Goal: Find specific page/section: Find specific page/section

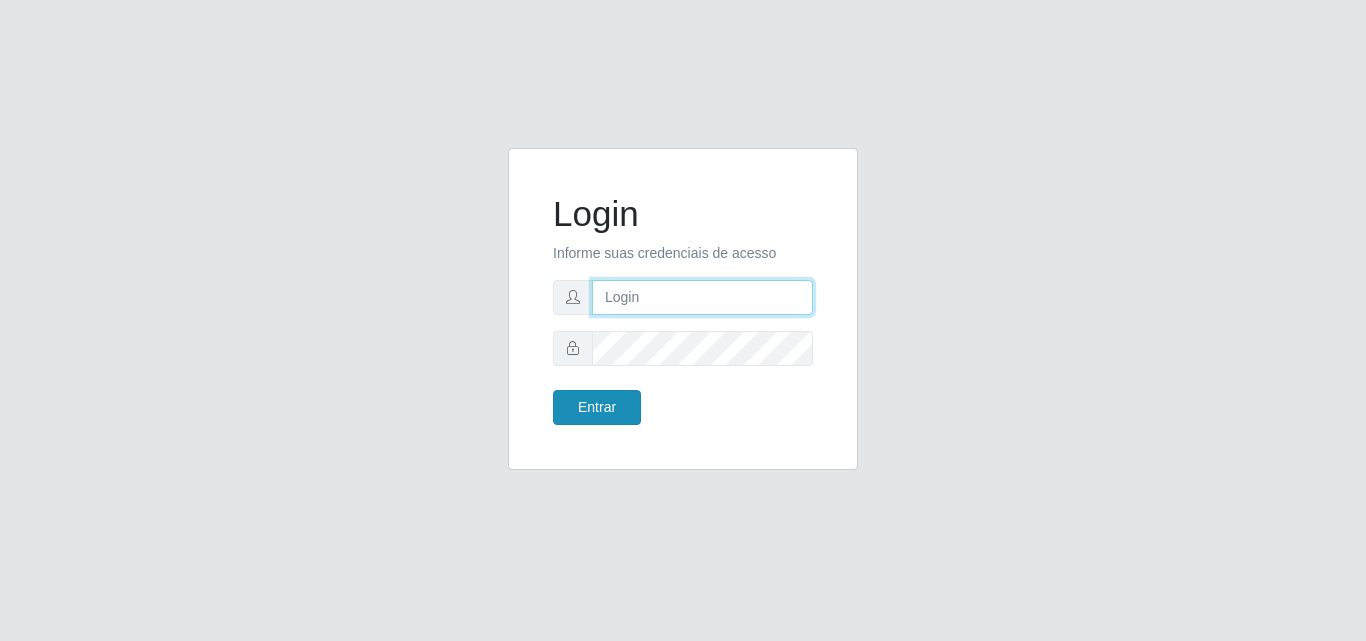
type input "leticia@bemais"
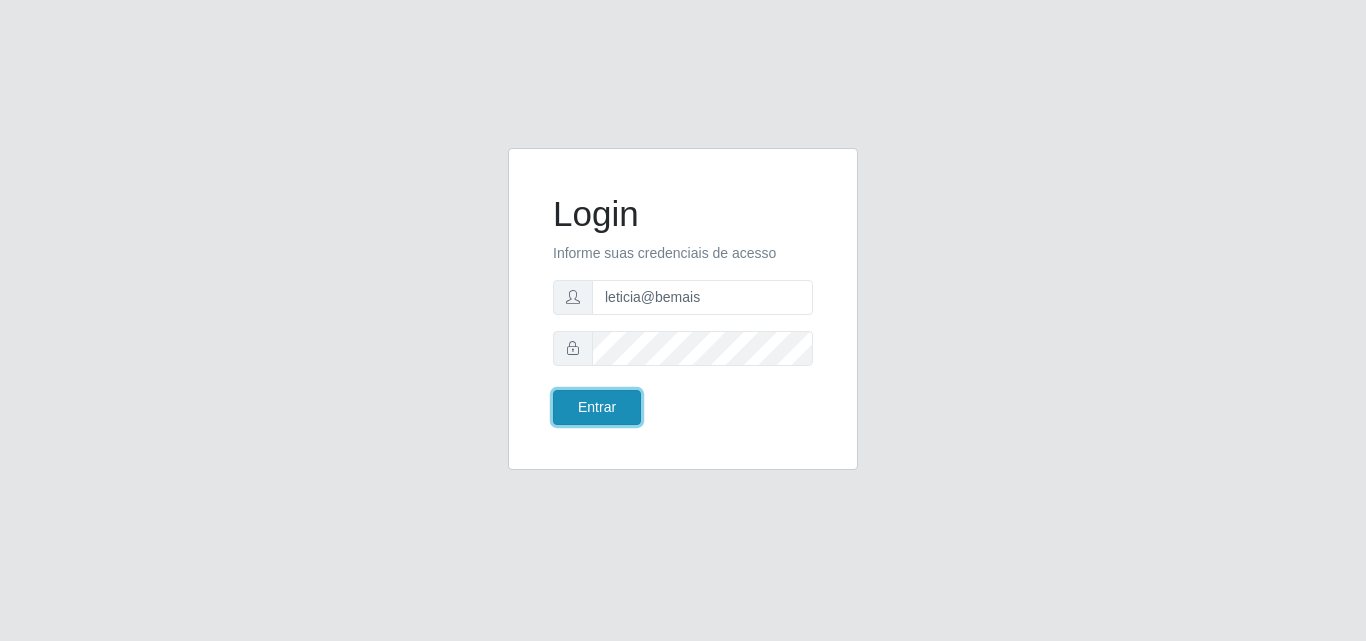
click at [581, 392] on button "Entrar" at bounding box center [597, 407] width 88 height 35
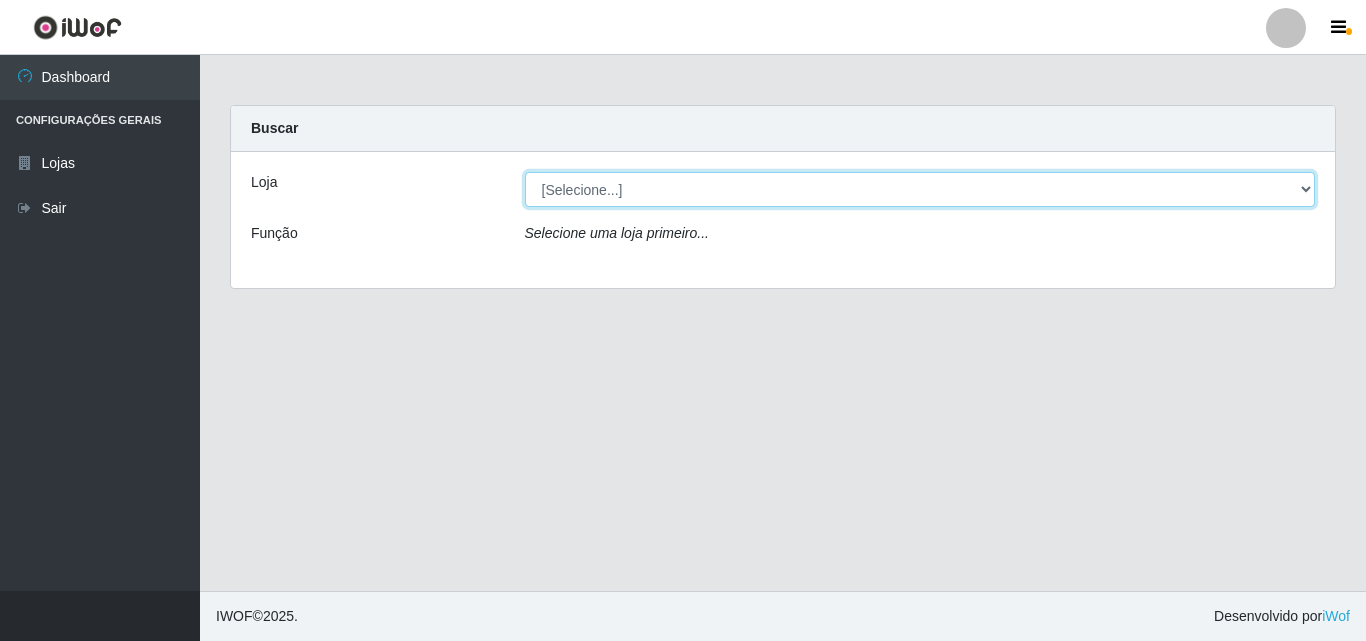
click at [586, 188] on select "[Selecione...] Bemais Supermercados - Três Ruas" at bounding box center [920, 189] width 791 height 35
select select "249"
click at [525, 172] on select "[Selecione...] Bemais Supermercados - Três Ruas" at bounding box center [920, 189] width 791 height 35
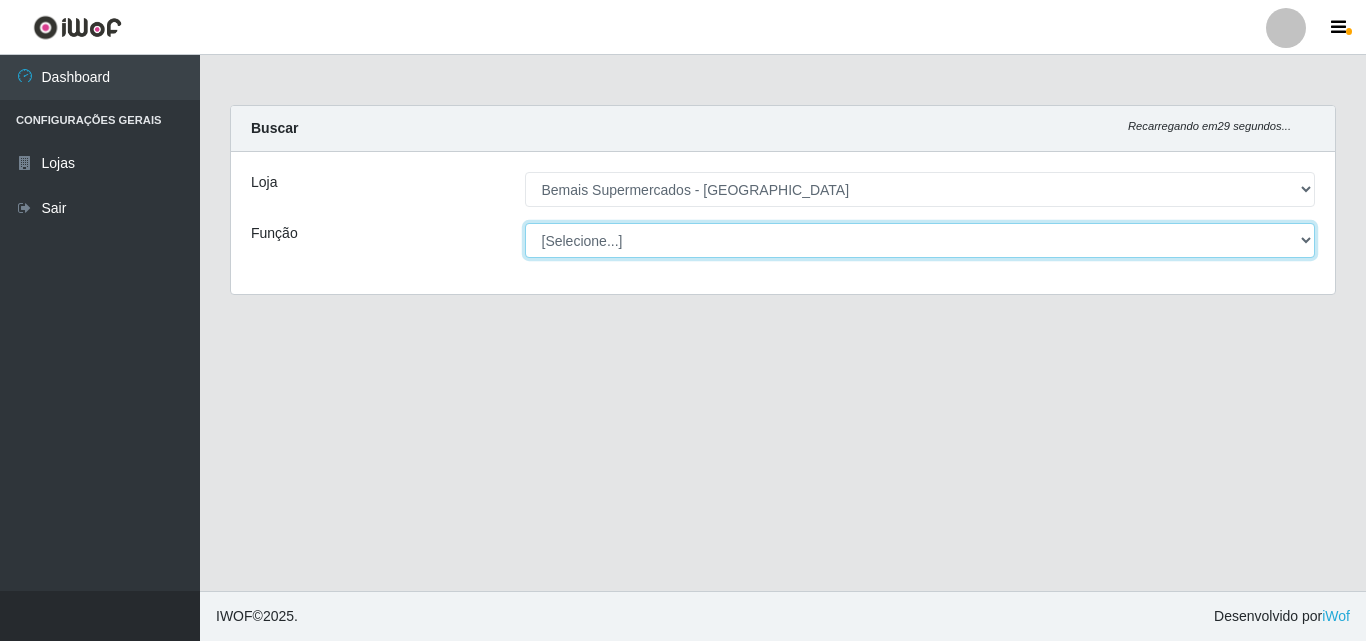
drag, startPoint x: 583, startPoint y: 205, endPoint x: 592, endPoint y: 243, distance: 39.0
click at [592, 243] on select "[Selecione...] ASG ASG + ASG ++ Auxiliar de Depósito Auxiliar de Depósito + Aux…" at bounding box center [920, 240] width 791 height 35
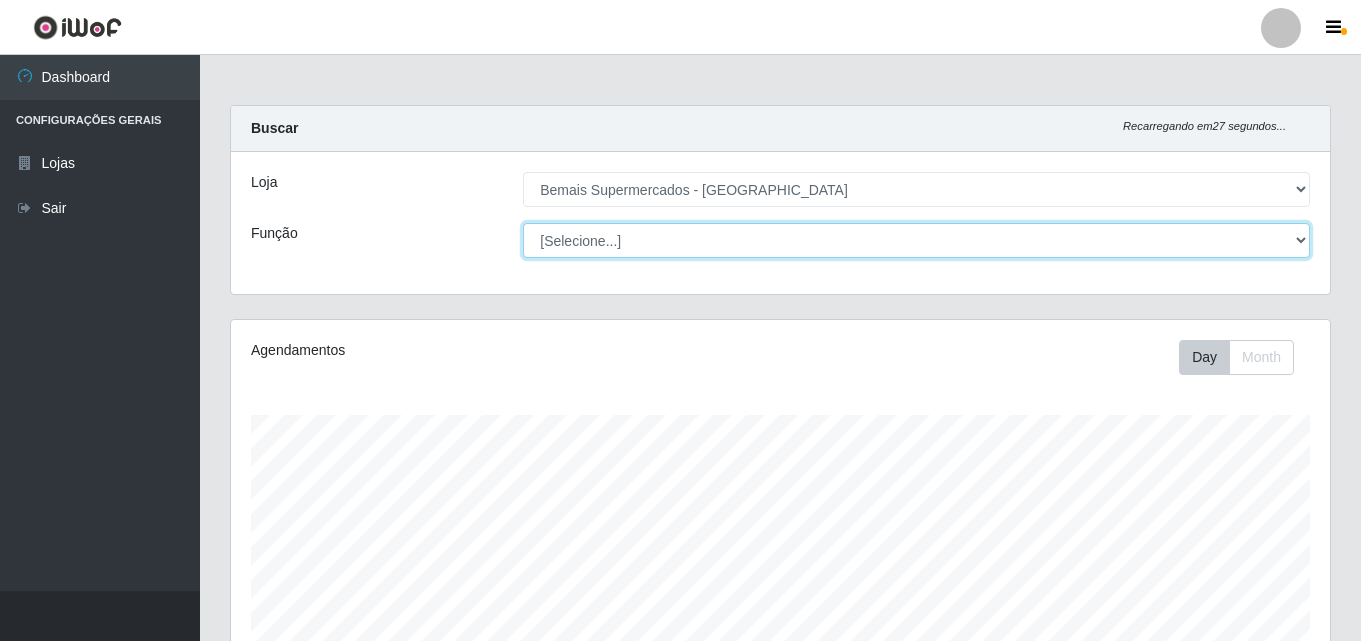
scroll to position [415, 1099]
click at [523, 223] on select "[Selecione...] ASG ASG + ASG ++ Auxiliar de Depósito Auxiliar de Depósito + Aux…" at bounding box center [916, 240] width 787 height 35
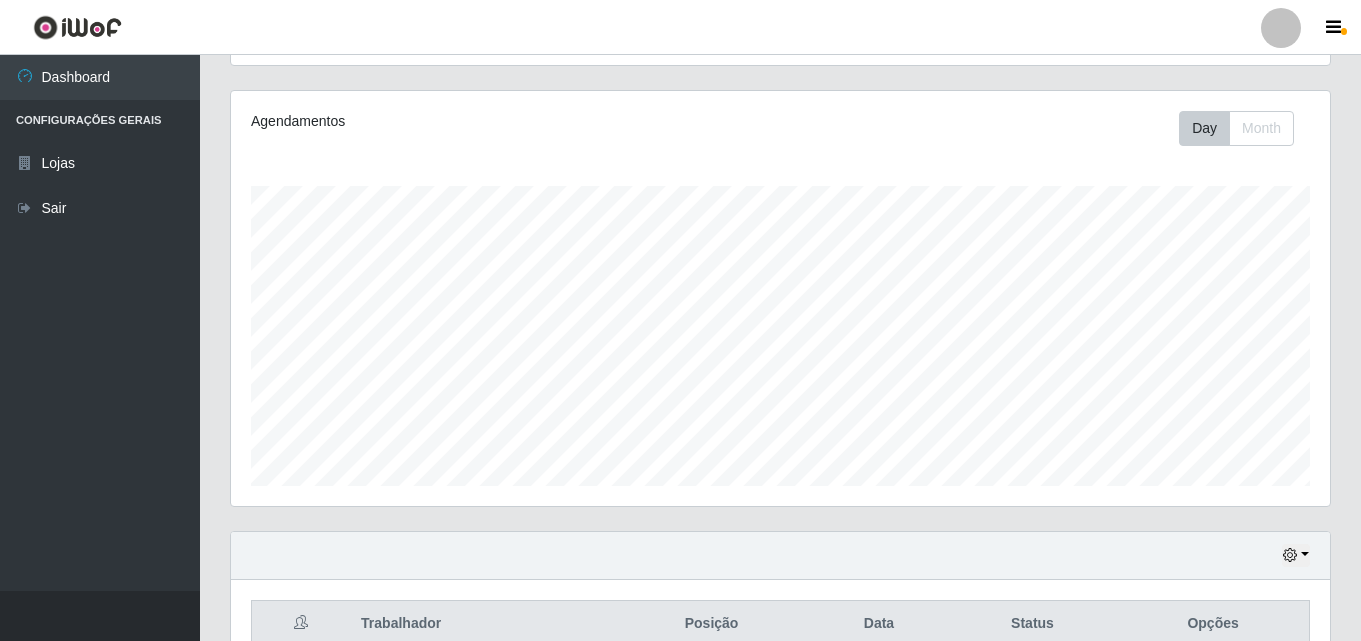
scroll to position [331, 0]
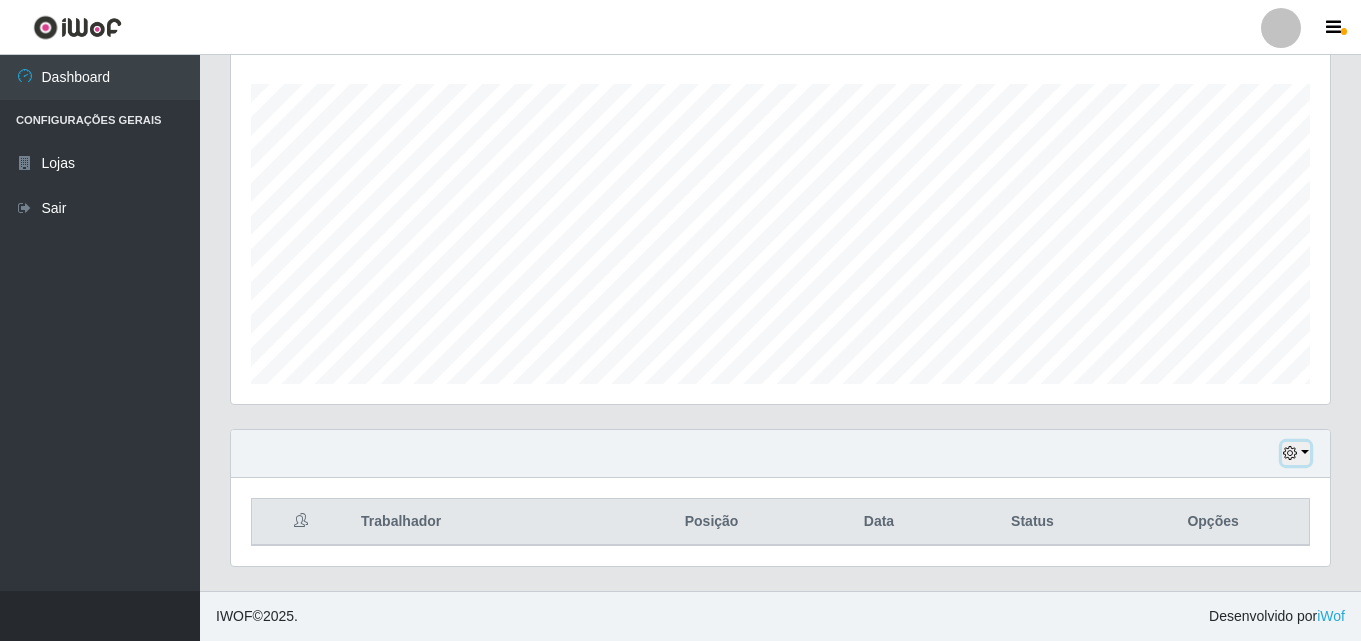
click at [1291, 451] on icon "button" at bounding box center [1290, 453] width 14 height 14
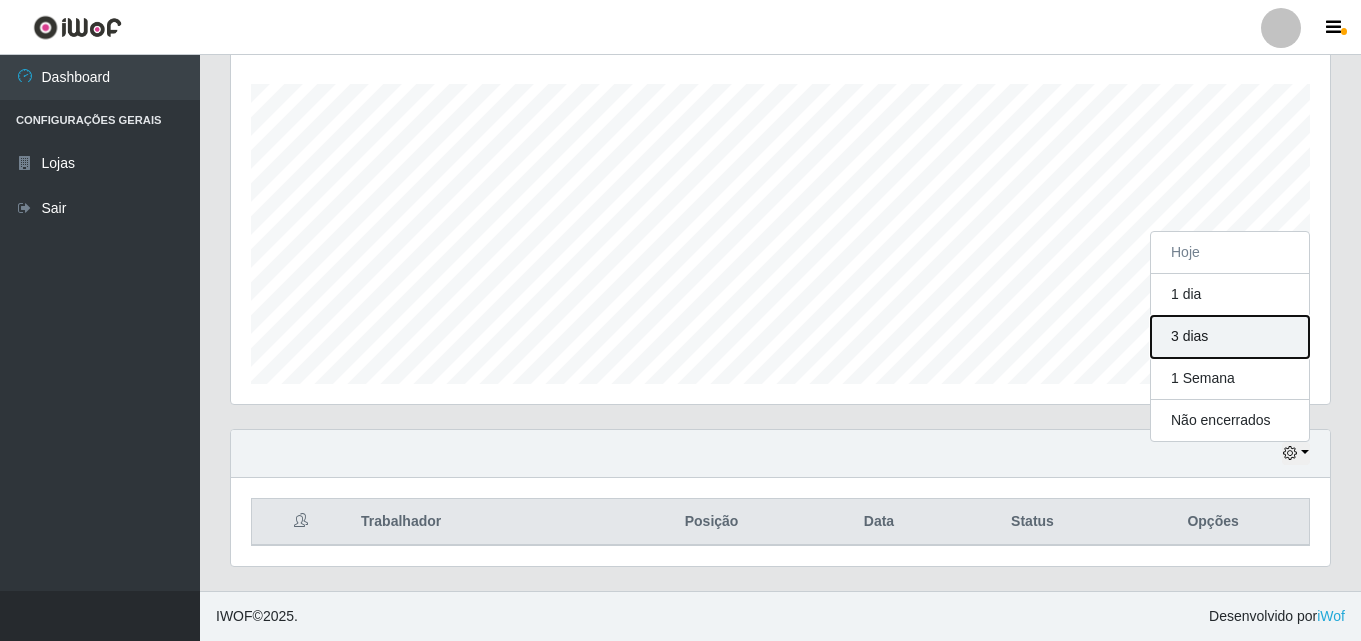
click at [1224, 340] on button "3 dias" at bounding box center [1230, 337] width 158 height 42
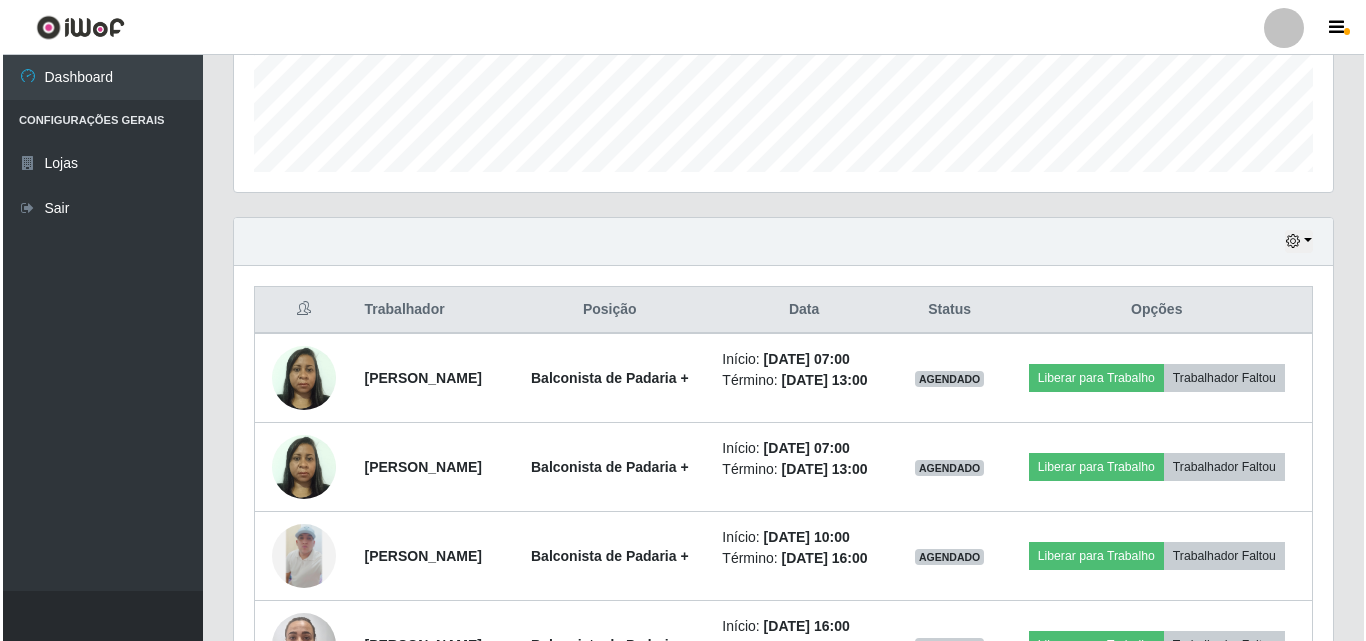
scroll to position [687, 0]
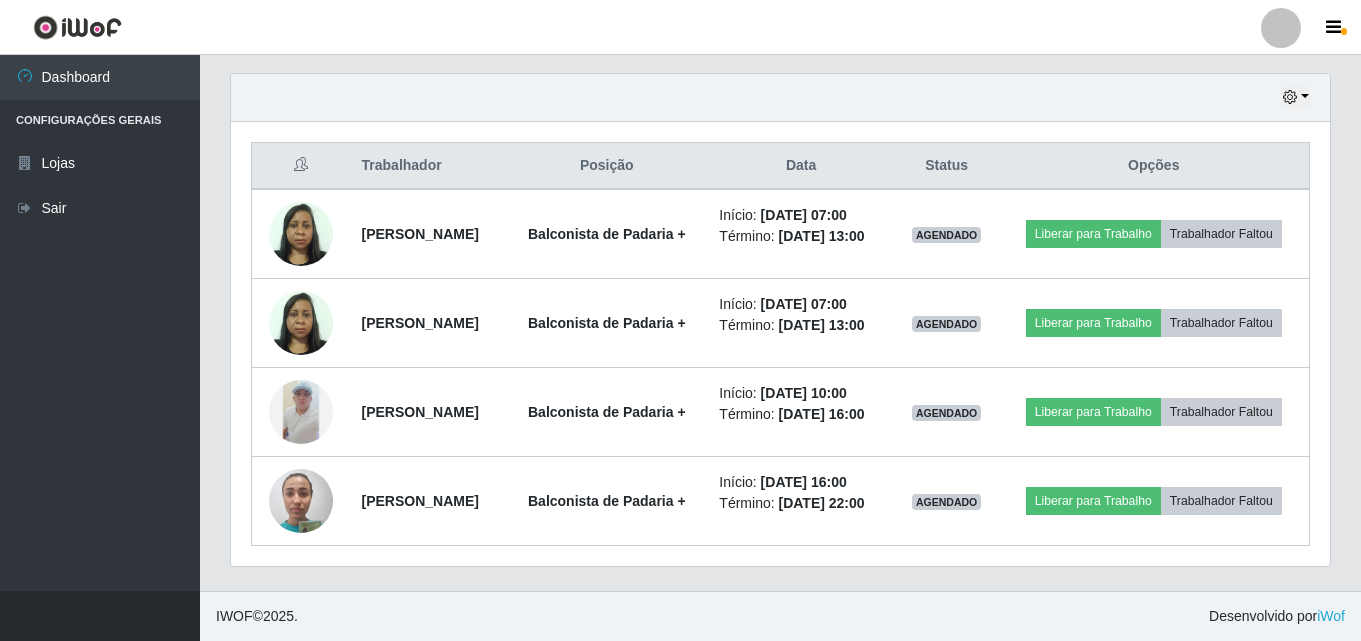
click at [521, 576] on div "Hoje 1 dia 3 dias 1 Semana Não encerrados Trabalhador Posição Data Status Opçõe…" at bounding box center [780, 332] width 1131 height 518
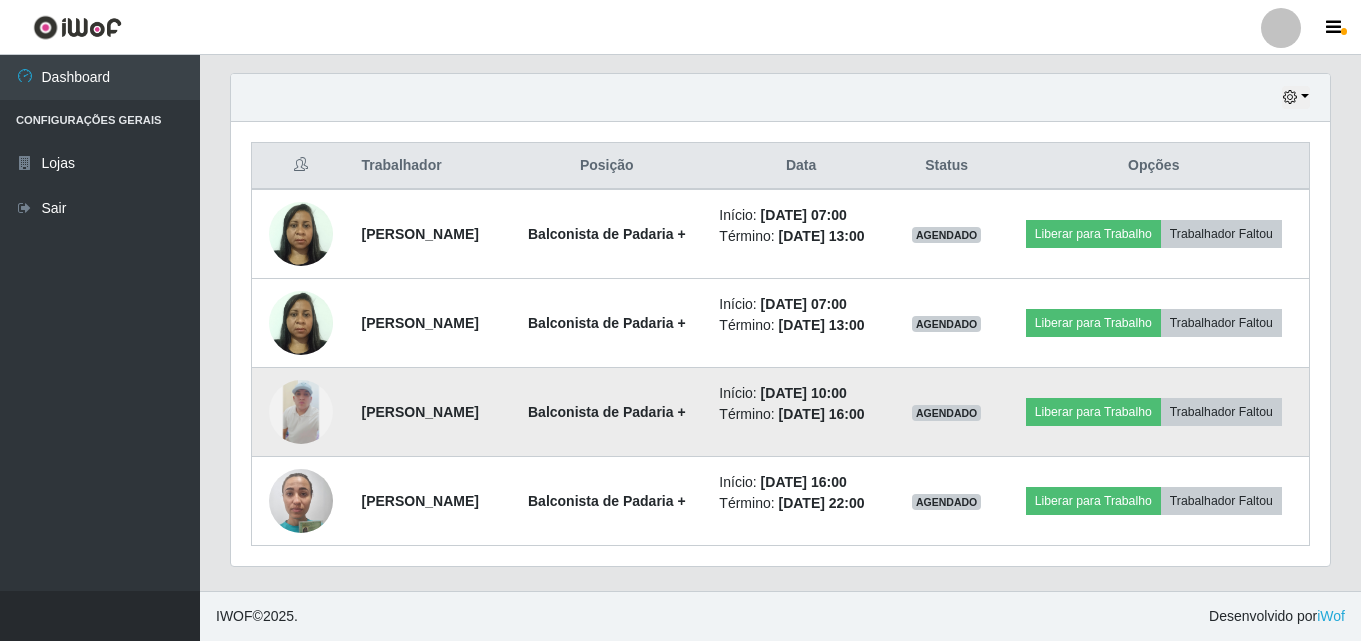
click at [290, 402] on img at bounding box center [301, 412] width 64 height 64
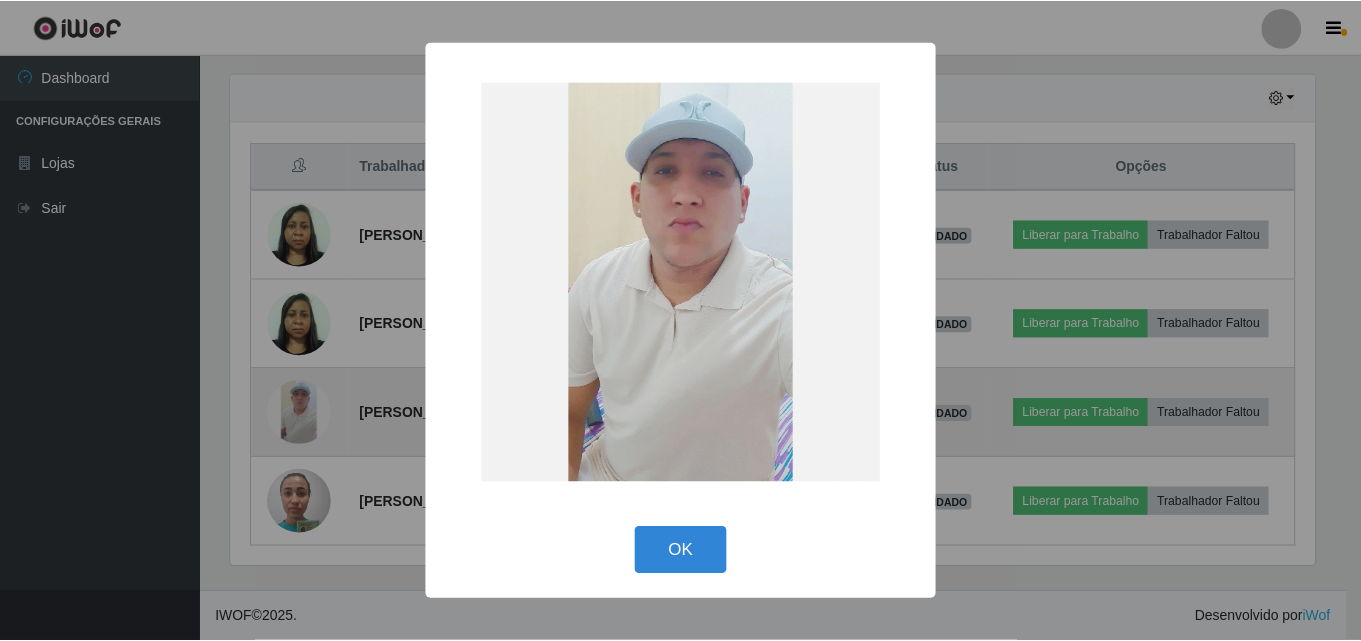
scroll to position [415, 1089]
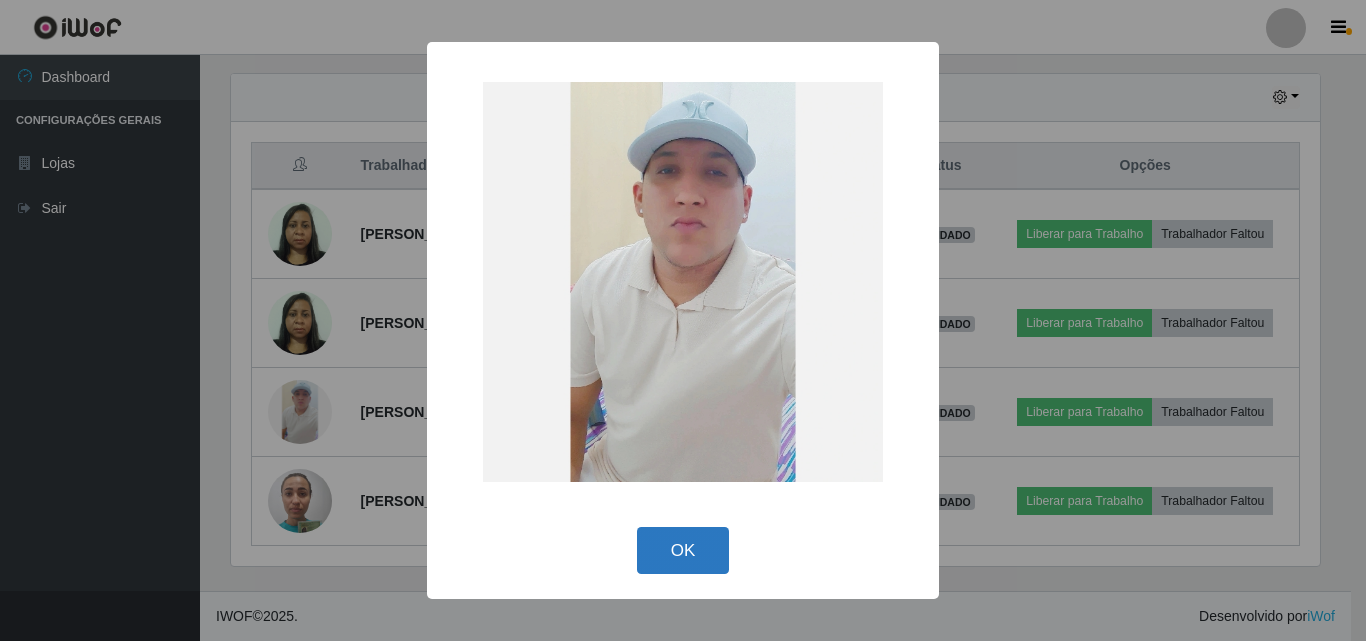
click at [697, 553] on button "OK" at bounding box center [683, 550] width 93 height 47
click at [697, 553] on div "× OK Cancel" at bounding box center [683, 320] width 1366 height 641
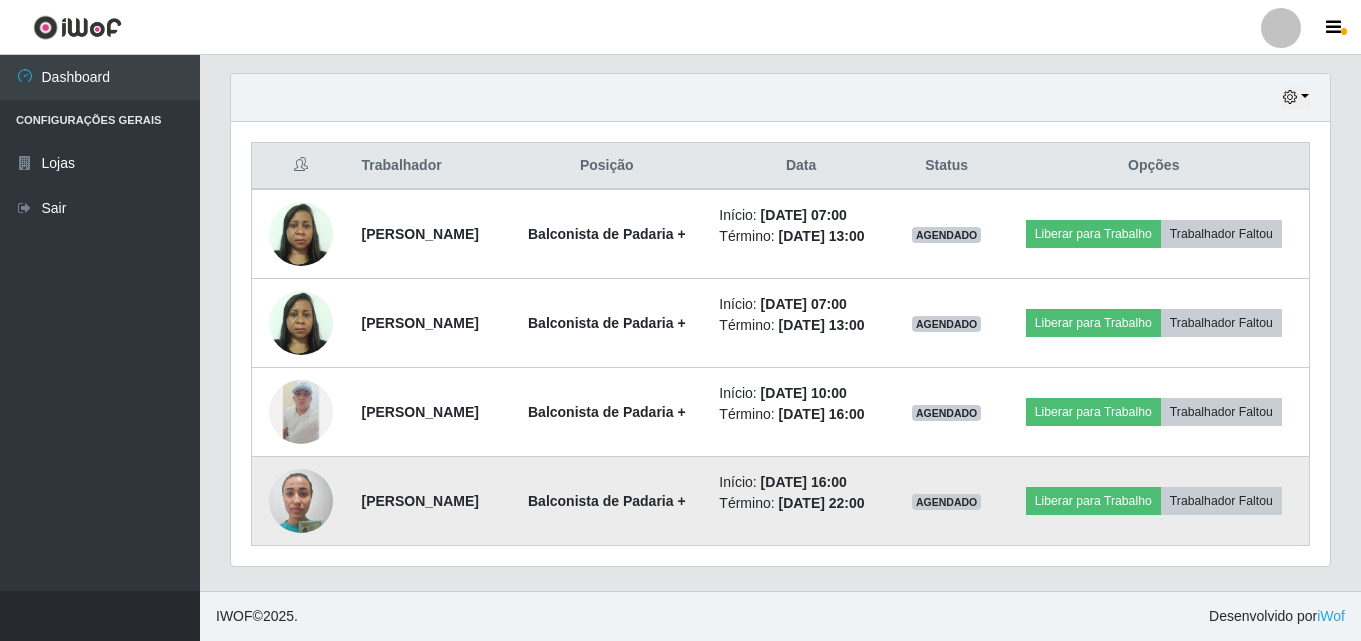
scroll to position [415, 1099]
click at [300, 489] on img at bounding box center [301, 500] width 64 height 85
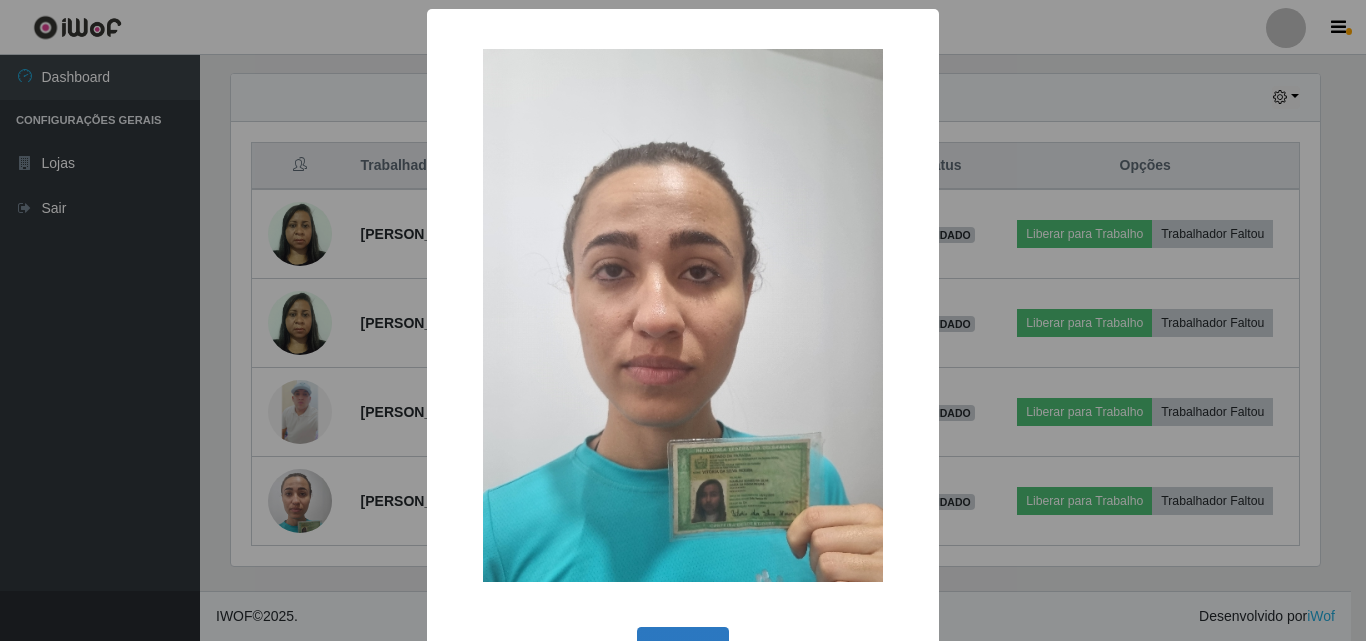
click at [671, 634] on button "OK" at bounding box center [683, 650] width 93 height 47
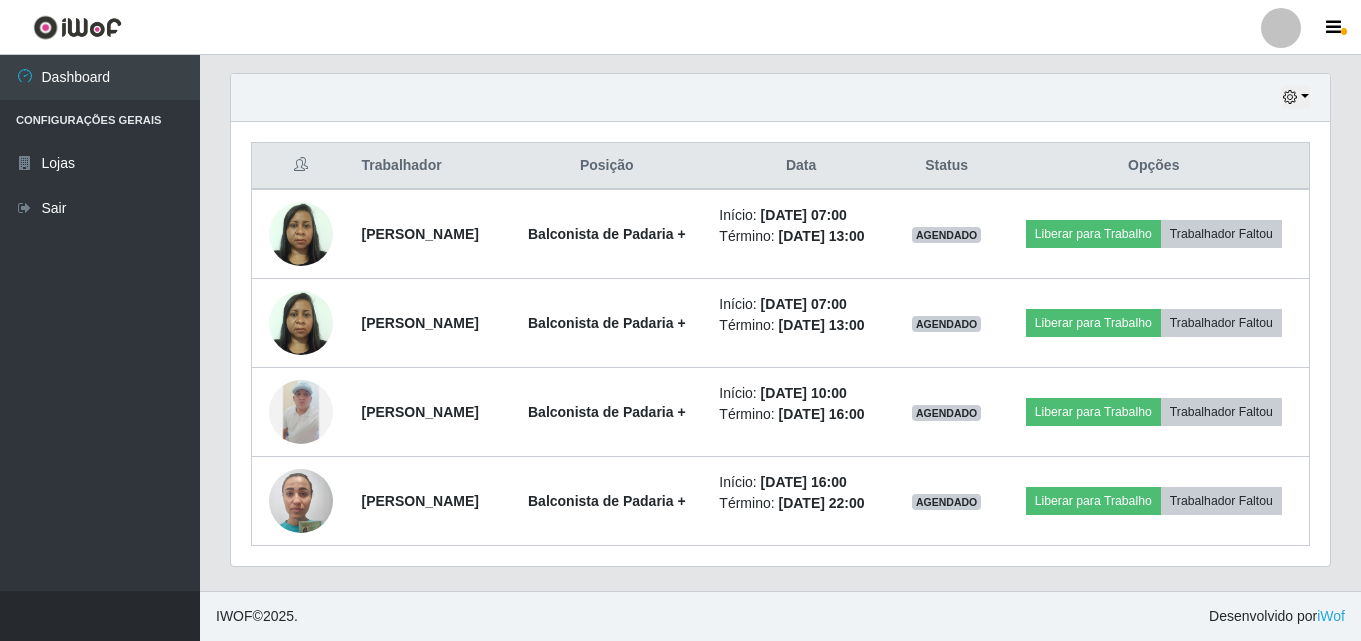
scroll to position [415, 1099]
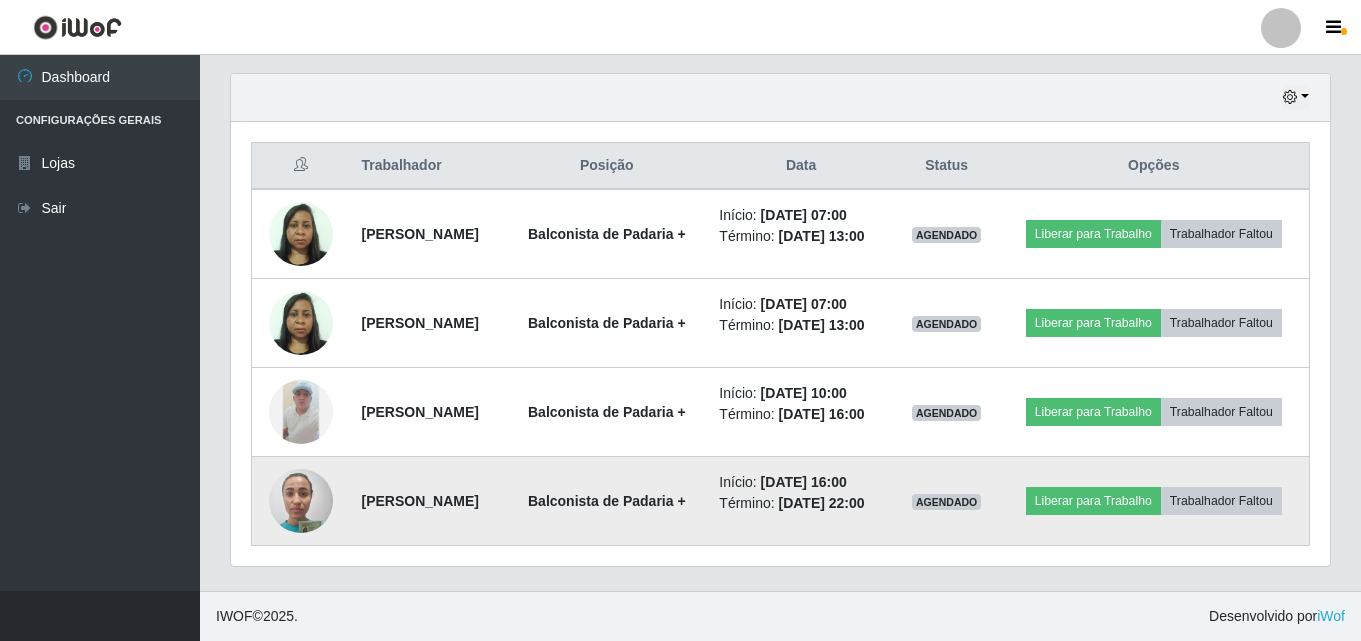
click at [288, 494] on img at bounding box center [301, 500] width 64 height 85
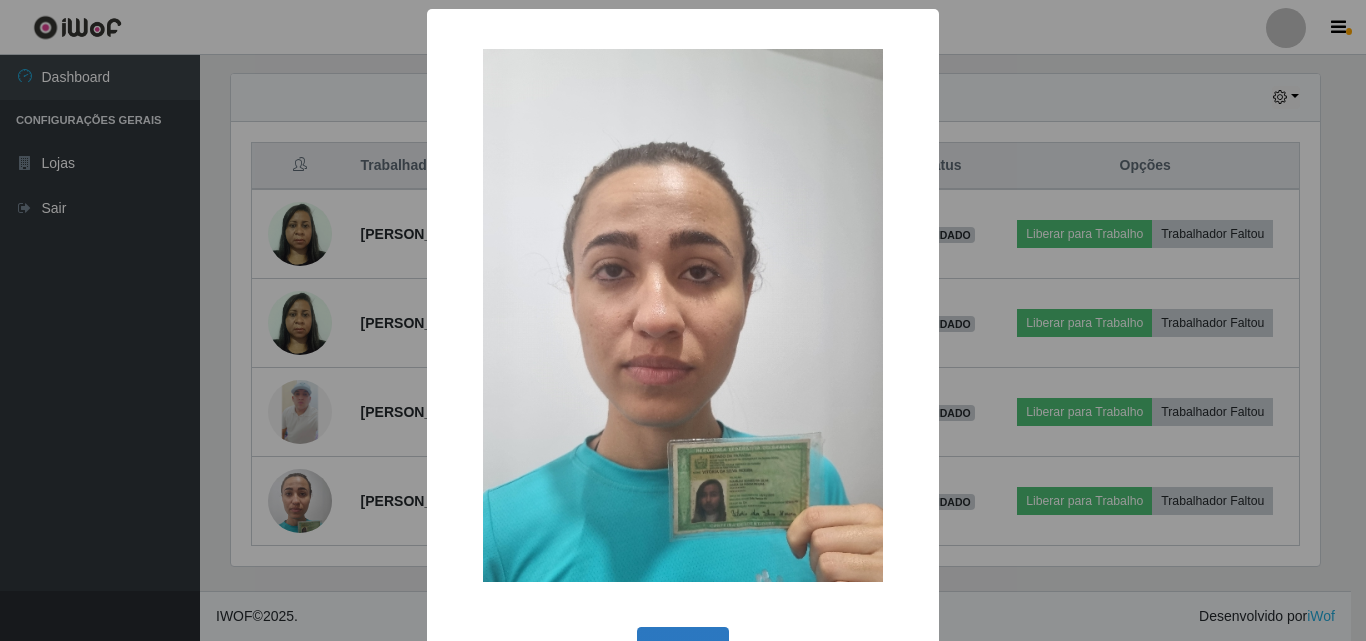
click at [657, 629] on button "OK" at bounding box center [683, 650] width 93 height 47
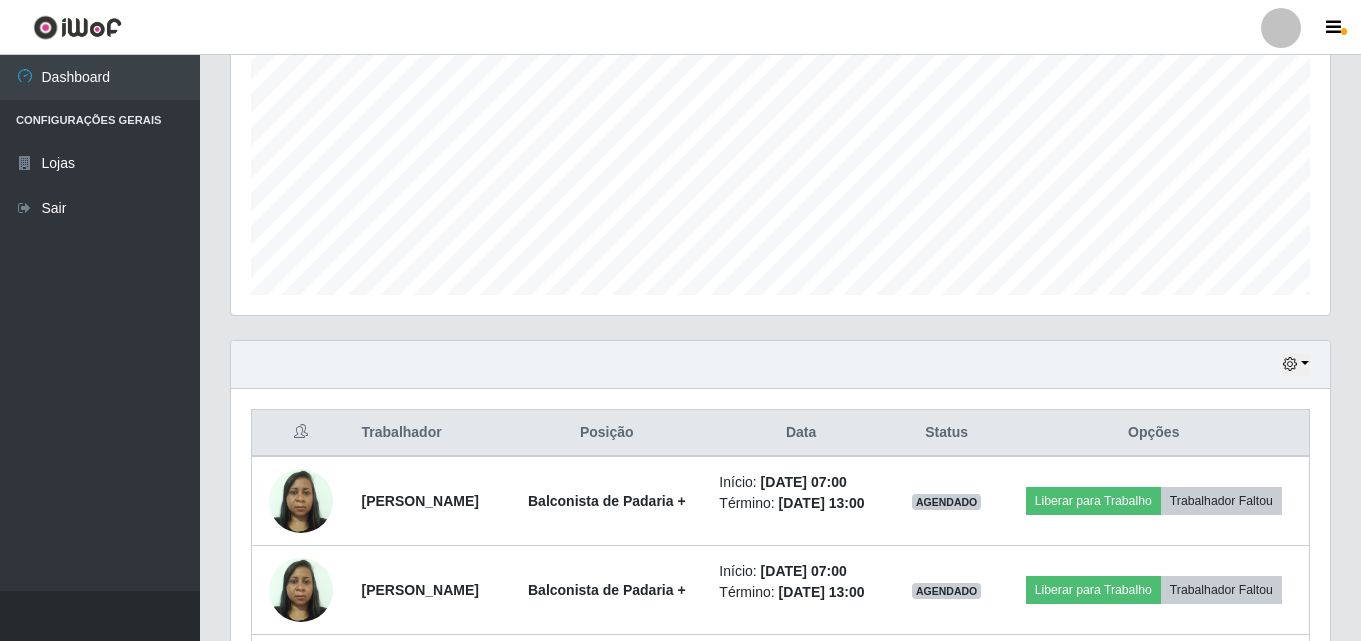
scroll to position [0, 0]
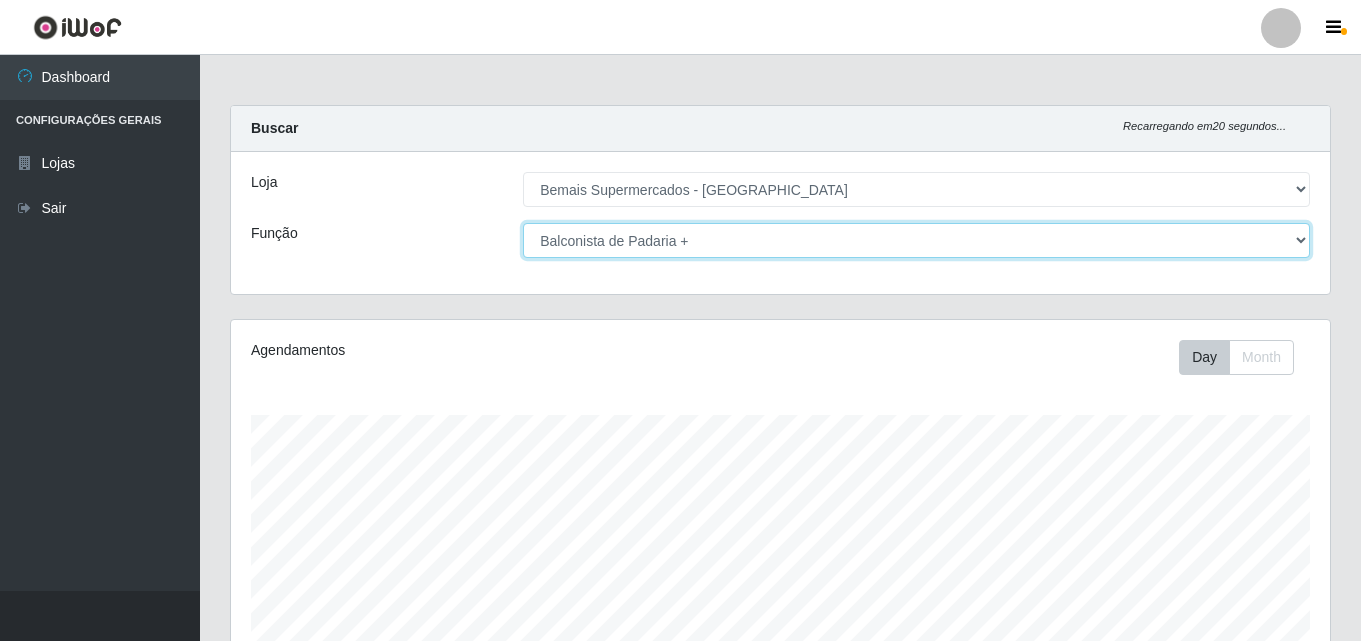
click at [1233, 240] on select "[Selecione...] ASG ASG + ASG ++ Auxiliar de Depósito Auxiliar de Depósito + Aux…" at bounding box center [916, 240] width 787 height 35
click at [523, 223] on select "[Selecione...] ASG ASG + ASG ++ Auxiliar de Depósito Auxiliar de Depósito + Aux…" at bounding box center [916, 240] width 787 height 35
click at [811, 241] on select "[Selecione...] ASG ASG + ASG ++ Auxiliar de Depósito Auxiliar de Depósito + Aux…" at bounding box center [916, 240] width 787 height 35
click at [523, 223] on select "[Selecione...] ASG ASG + ASG ++ Auxiliar de Depósito Auxiliar de Depósito + Aux…" at bounding box center [916, 240] width 787 height 35
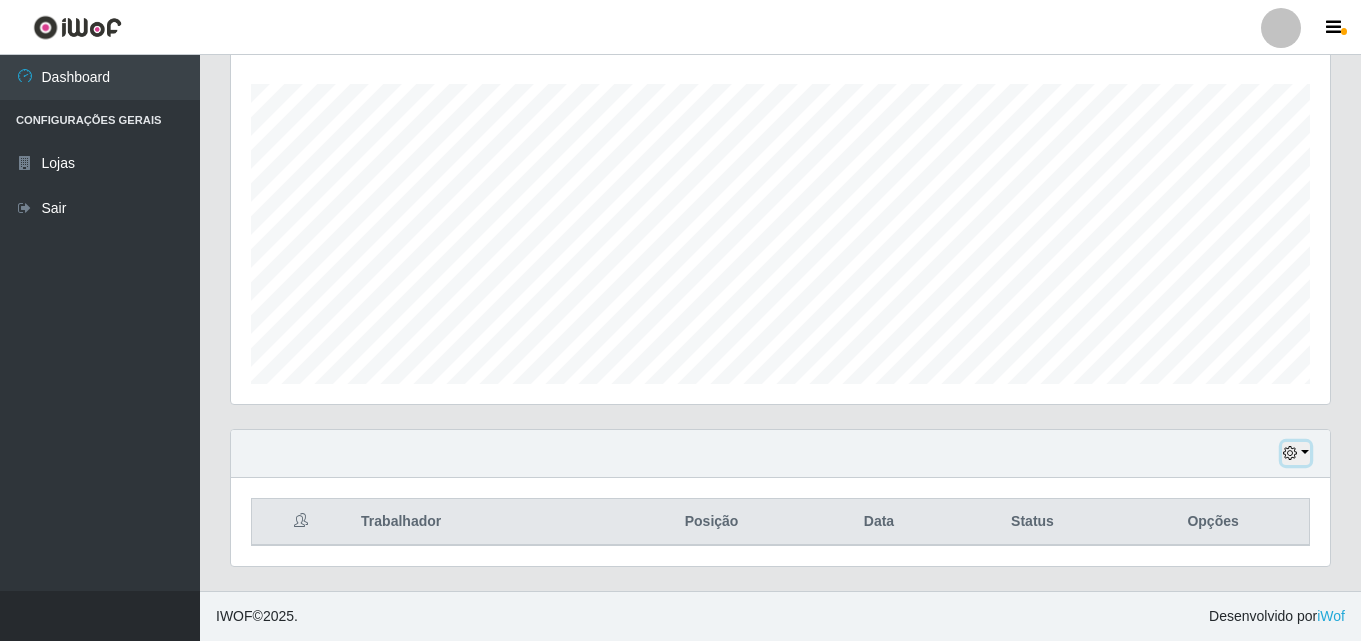
click at [1297, 447] on icon "button" at bounding box center [1290, 453] width 14 height 14
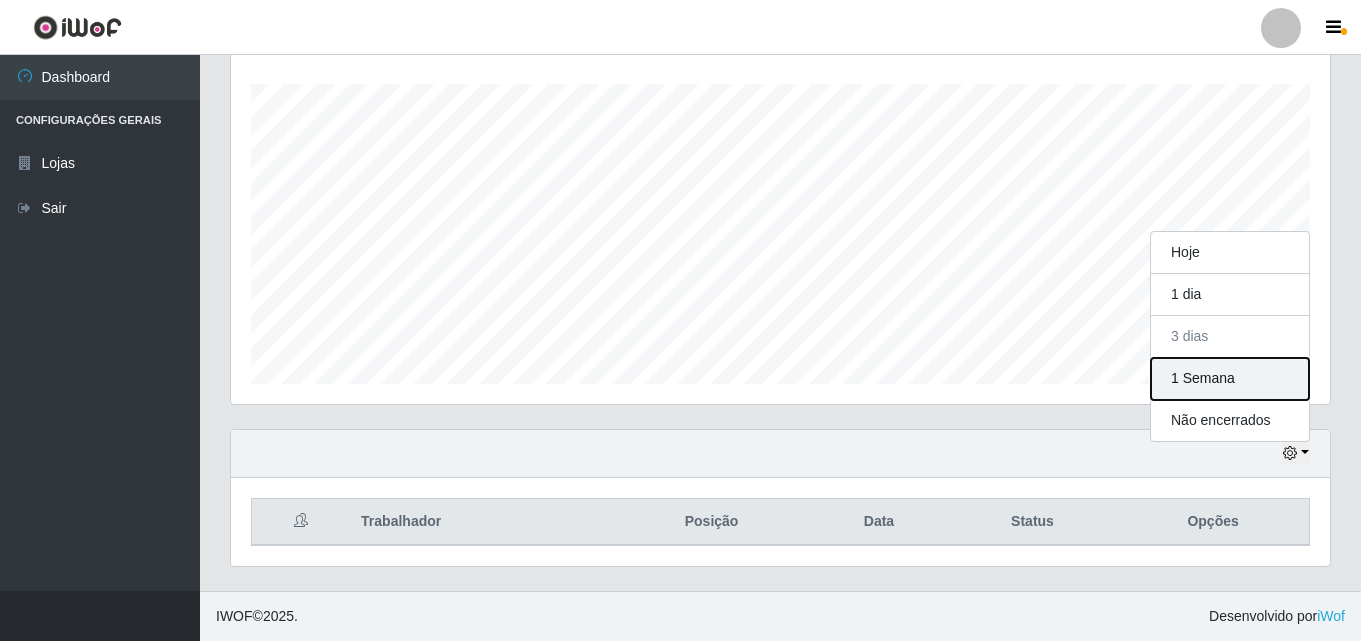
click at [1242, 374] on button "1 Semana" at bounding box center [1230, 379] width 158 height 42
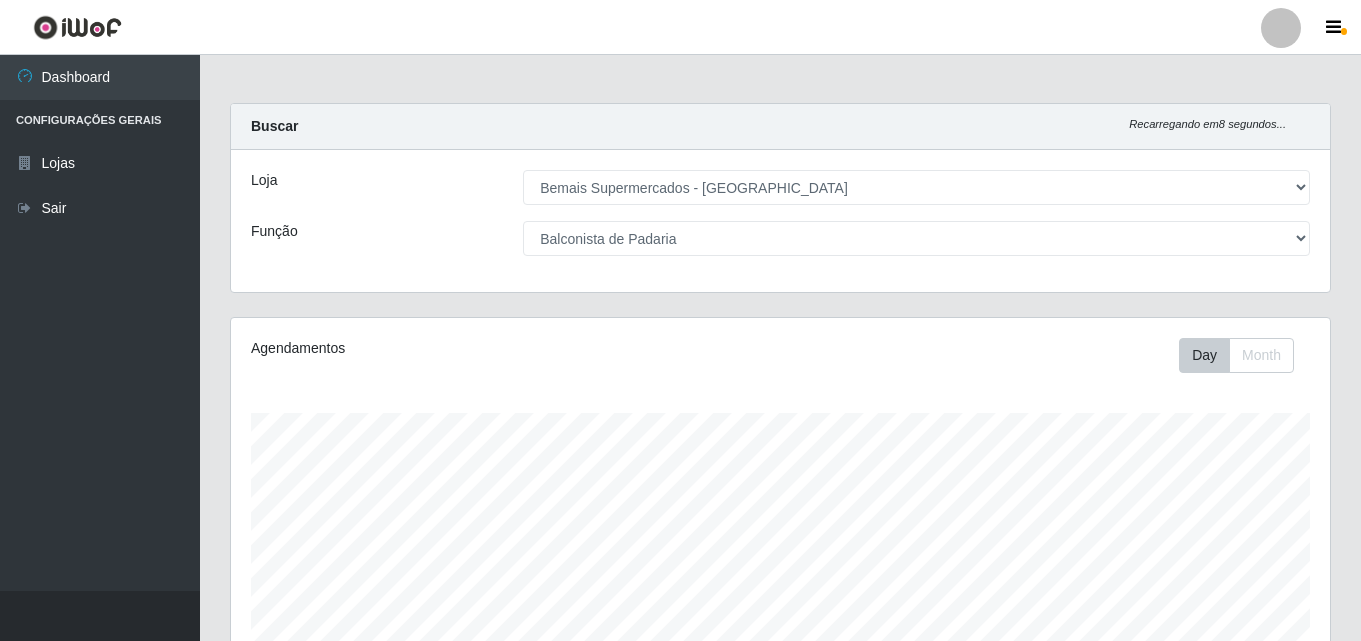
scroll to position [0, 0]
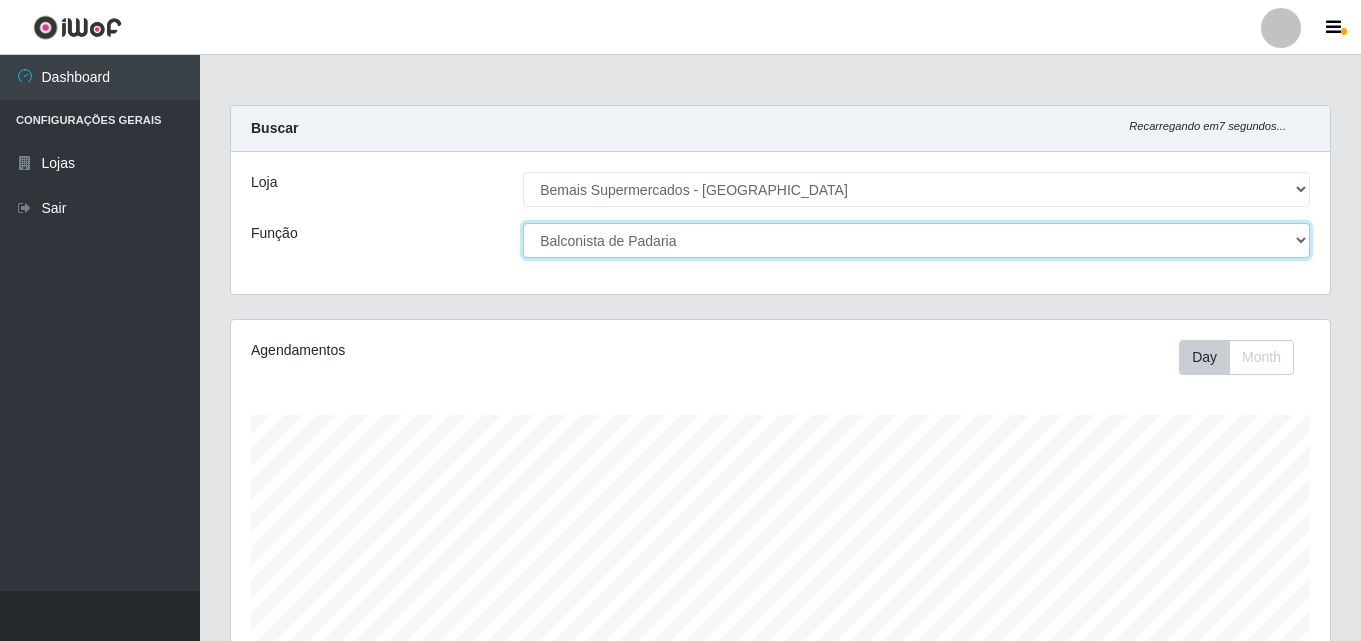
click at [1200, 252] on select "[Selecione...] ASG ASG + ASG ++ Auxiliar de Depósito Auxiliar de Depósito + Aux…" at bounding box center [916, 240] width 787 height 35
click at [523, 223] on select "[Selecione...] ASG ASG + ASG ++ Auxiliar de Depósito Auxiliar de Depósito + Aux…" at bounding box center [916, 240] width 787 height 35
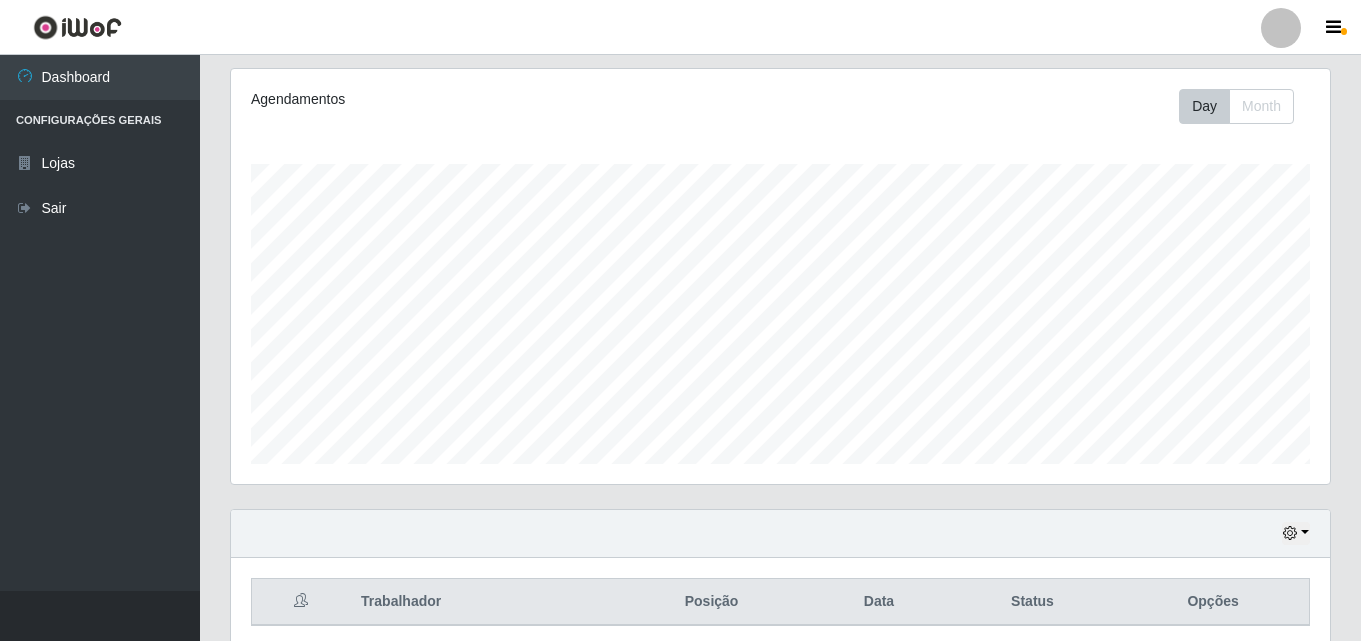
scroll to position [331, 0]
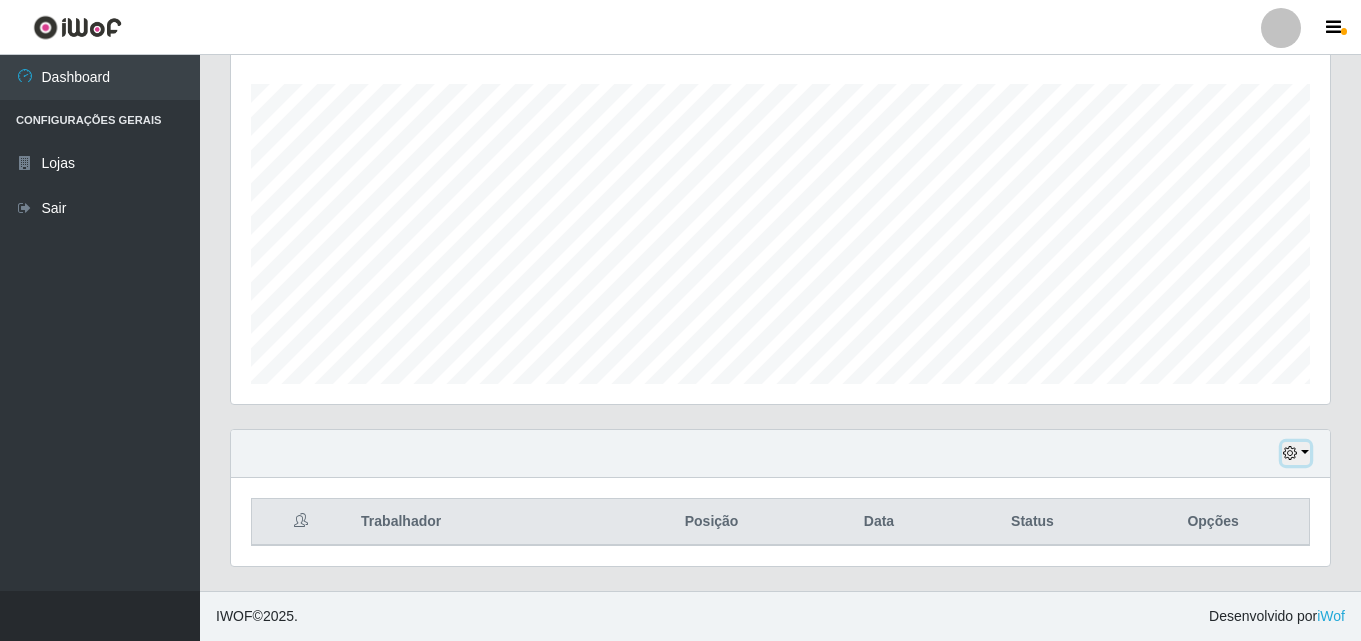
drag, startPoint x: 1291, startPoint y: 456, endPoint x: 1300, endPoint y: 466, distance: 13.5
click at [1297, 460] on icon "button" at bounding box center [1290, 453] width 14 height 14
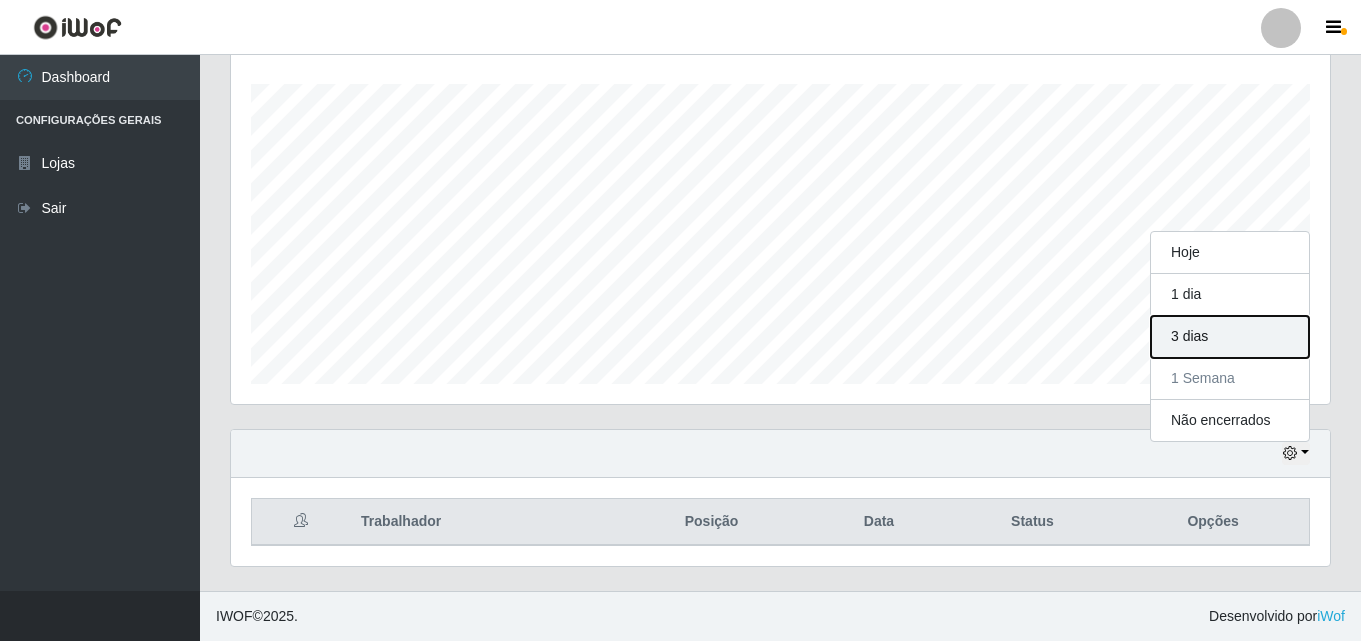
click at [1217, 343] on button "3 dias" at bounding box center [1230, 337] width 158 height 42
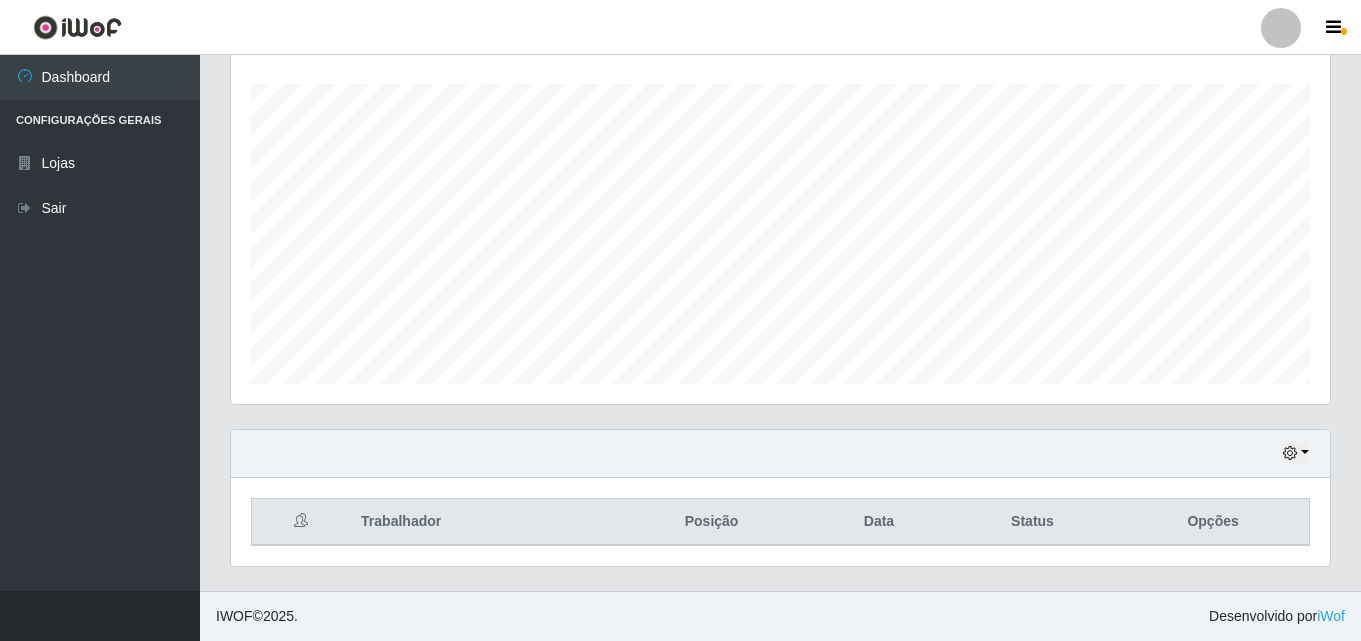
scroll to position [0, 0]
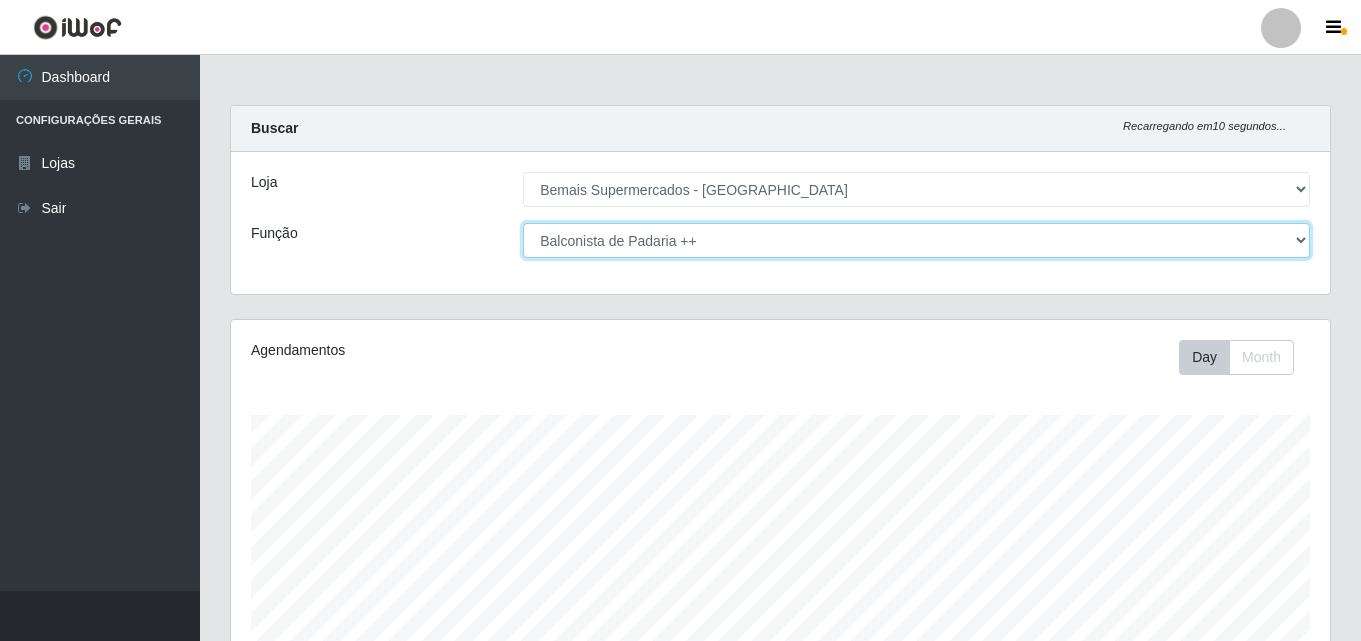
click at [1256, 227] on select "[Selecione...] ASG ASG + ASG ++ Auxiliar de Depósito Auxiliar de Depósito + Aux…" at bounding box center [916, 240] width 787 height 35
select select "116"
click at [523, 223] on select "[Selecione...] ASG ASG + ASG ++ Auxiliar de Depósito Auxiliar de Depósito + Aux…" at bounding box center [916, 240] width 787 height 35
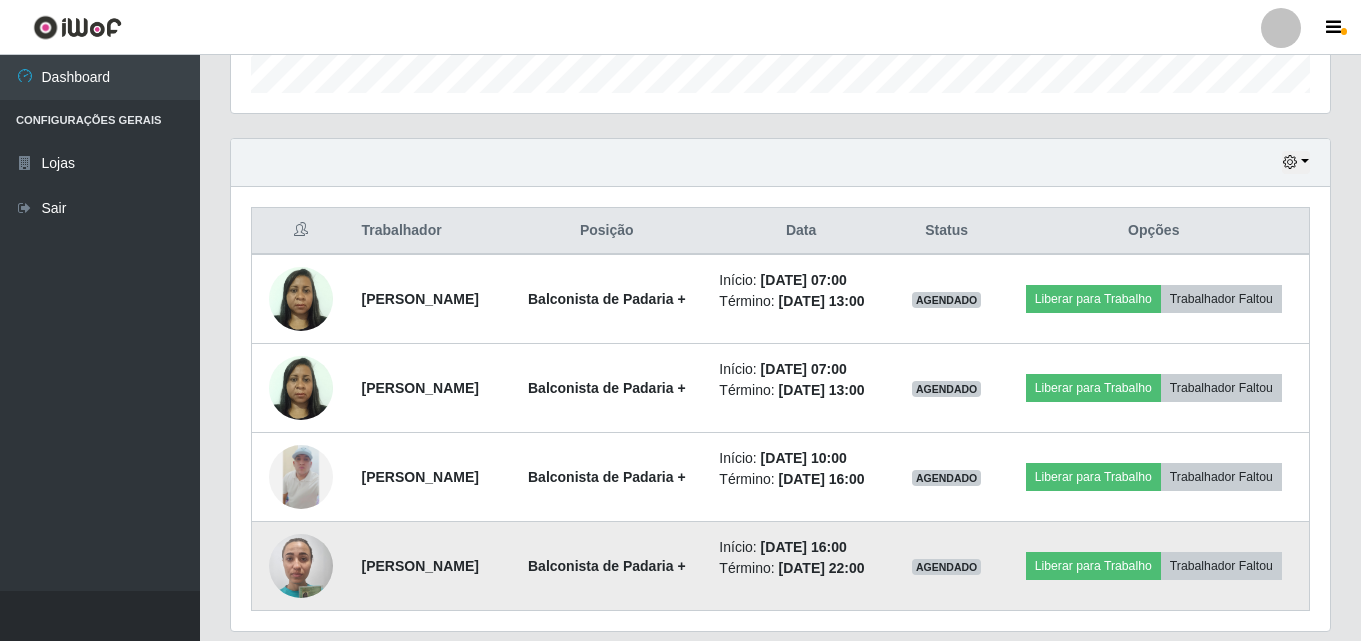
scroll to position [687, 0]
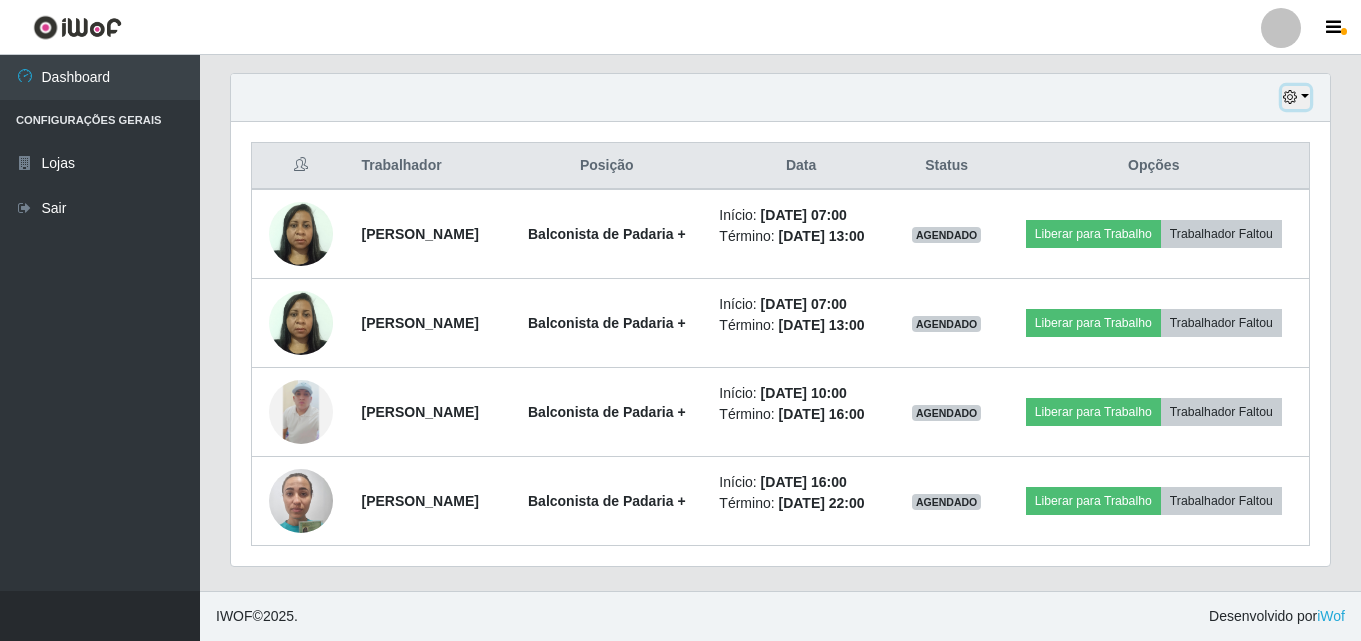
drag, startPoint x: 1301, startPoint y: 97, endPoint x: 1301, endPoint y: 141, distance: 44.0
click at [1301, 141] on div "Hoje 1 dia 3 dias 1 Semana Não encerrados Trabalhador Posição Data Status Opçõe…" at bounding box center [780, 320] width 1101 height 494
click at [210, 569] on div "Carregando... Buscar Recarregando em 7 segundos... Loja [Selecione...] Bemais S…" at bounding box center [780, 4] width 1161 height 1173
click at [1298, 101] on button "button" at bounding box center [1296, 97] width 28 height 23
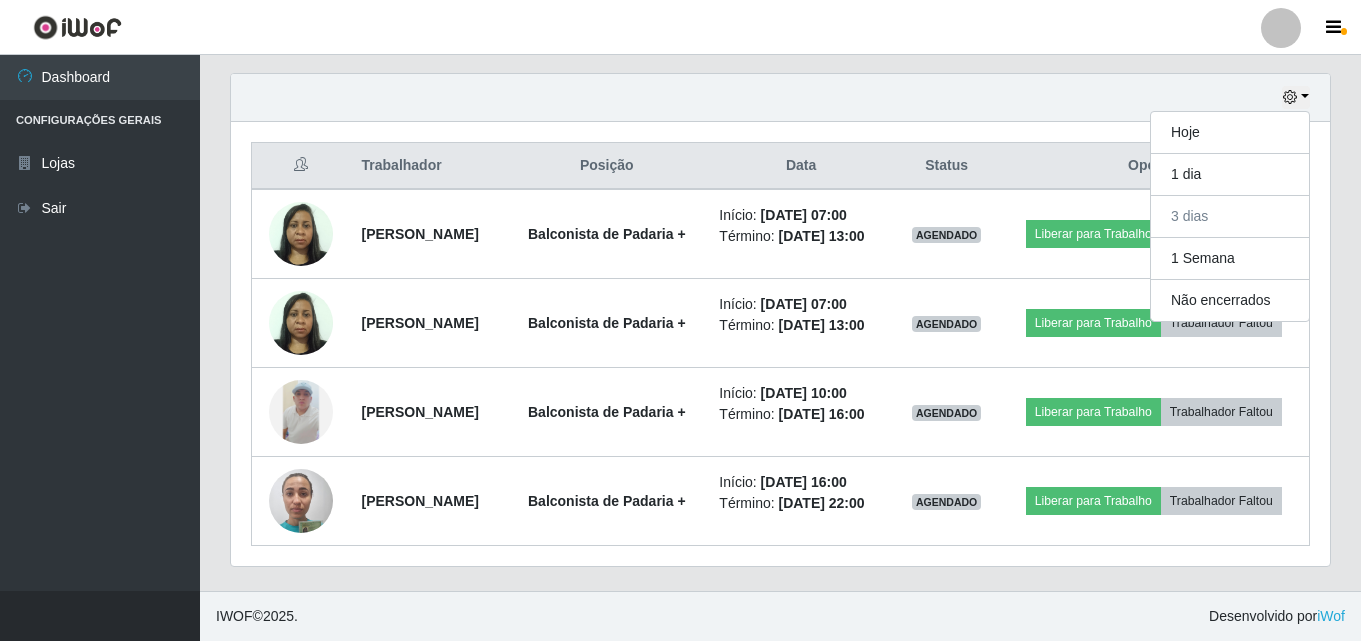
click at [1184, 103] on div "Hoje 1 dia 3 dias 1 Semana Não encerrados" at bounding box center [780, 98] width 1099 height 48
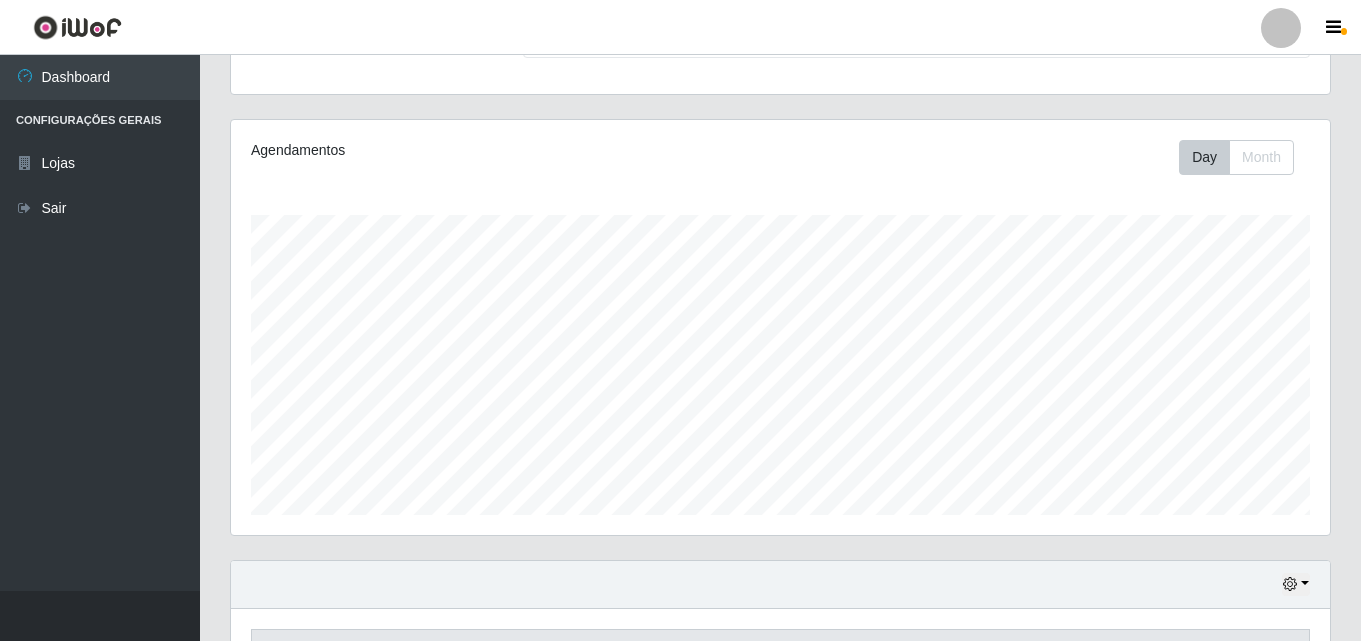
scroll to position [0, 0]
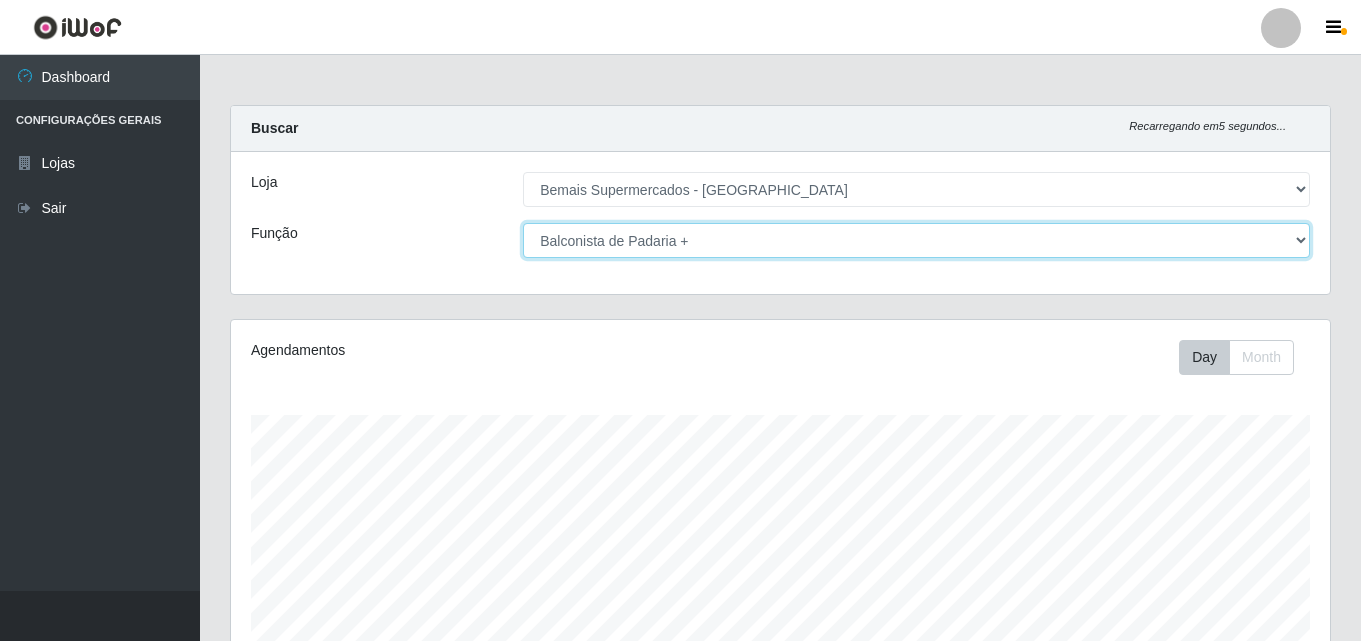
click at [1253, 242] on select "[Selecione...] ASG ASG + ASG ++ Auxiliar de Depósito Auxiliar de Depósito + Aux…" at bounding box center [916, 240] width 787 height 35
click at [1304, 240] on select "[Selecione...] ASG ASG + ASG ++ Auxiliar de Depósito Auxiliar de Depósito + Aux…" at bounding box center [916, 240] width 787 height 35
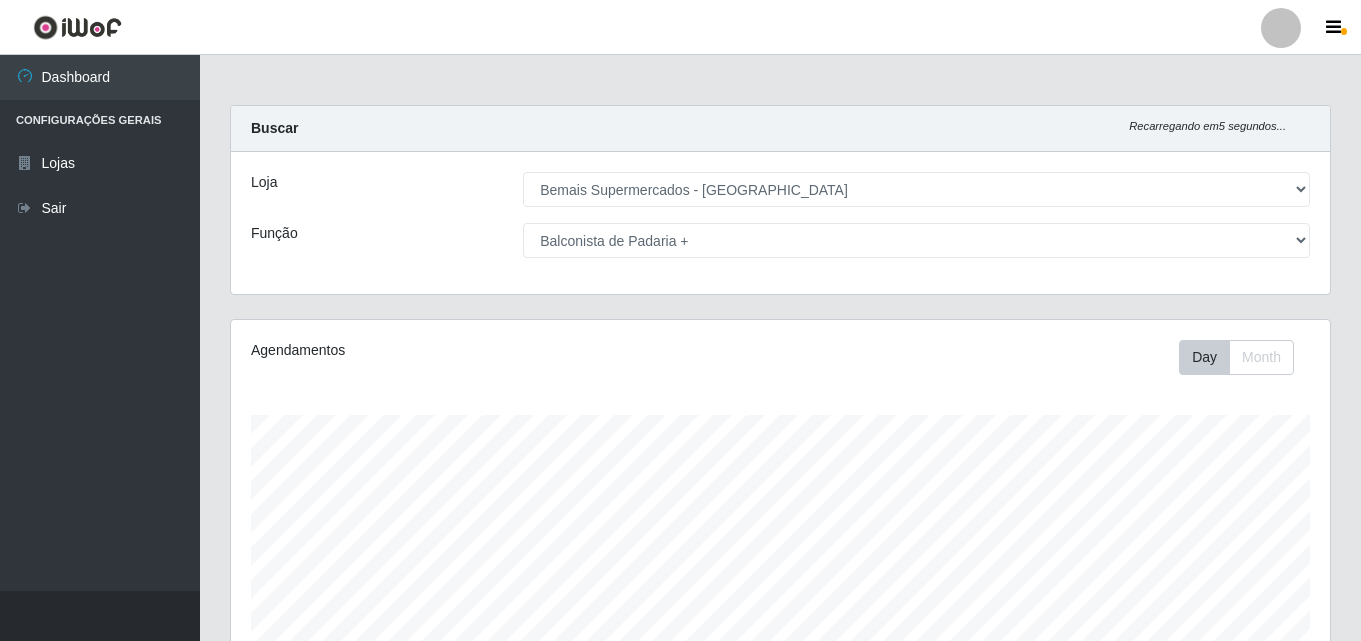
click at [390, 283] on div "Loja [Selecione...] Bemais Supermercados - Três Ruas Função [Selecione...] ASG …" at bounding box center [780, 223] width 1099 height 142
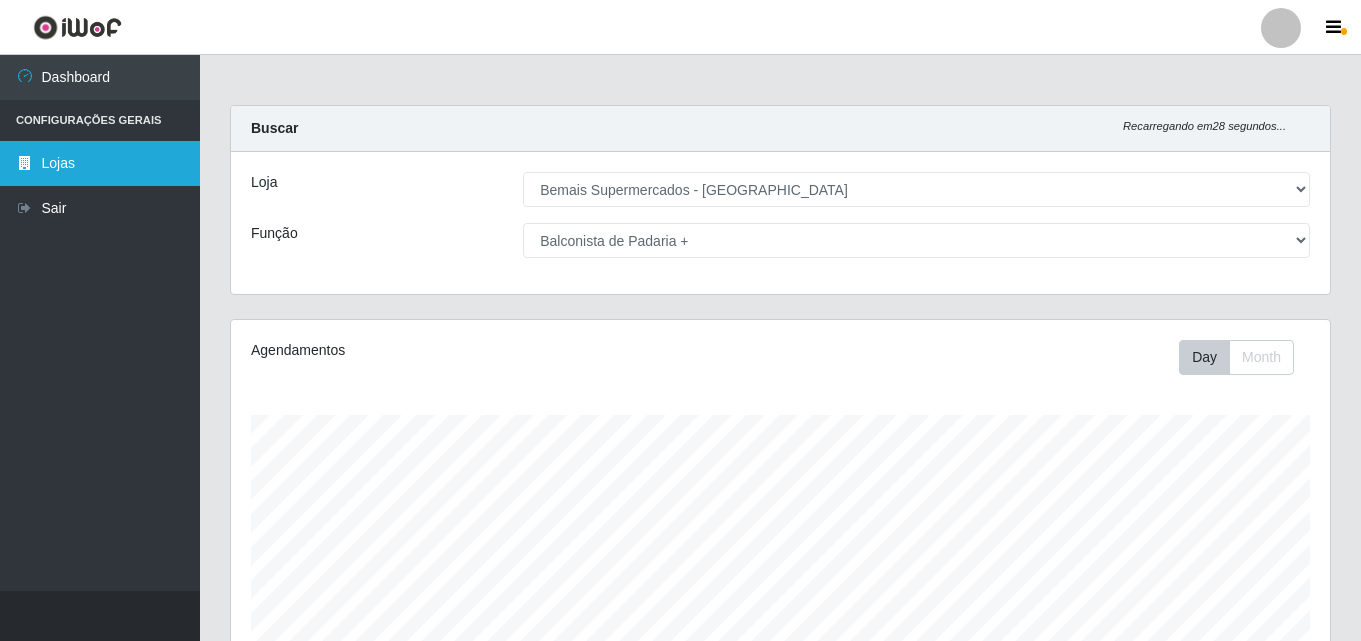
click at [55, 162] on link "Lojas" at bounding box center [100, 163] width 200 height 45
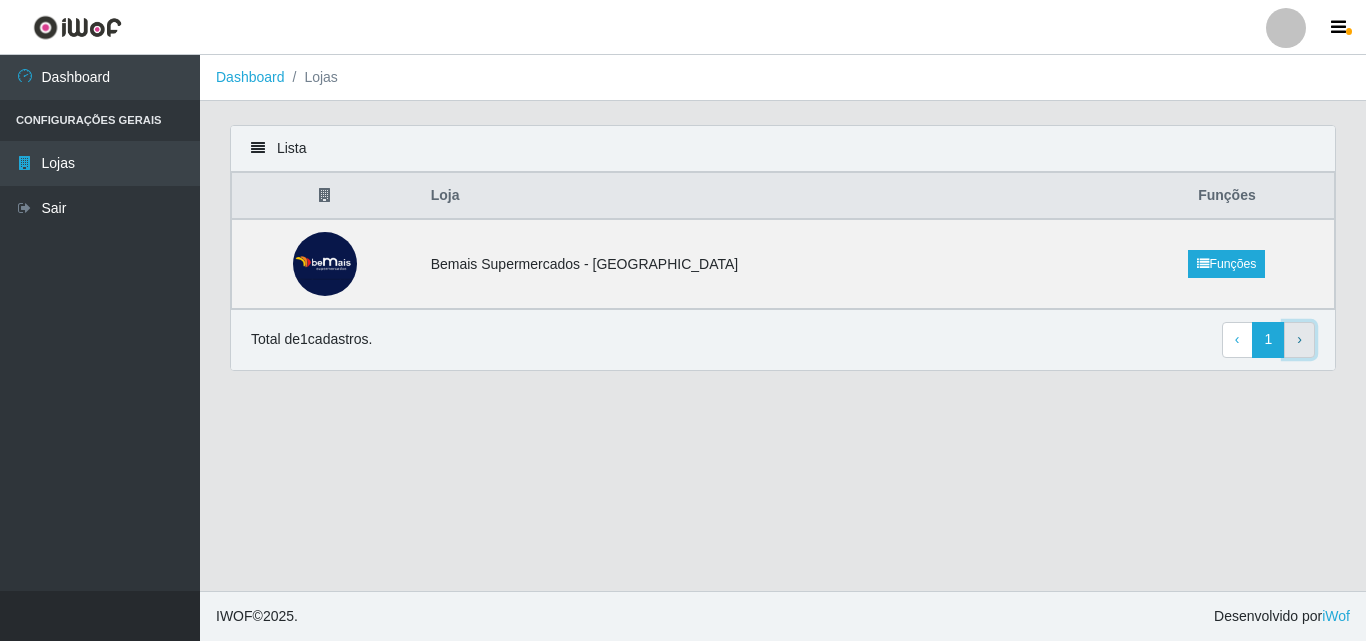
click at [1300, 337] on span "›" at bounding box center [1299, 339] width 5 height 16
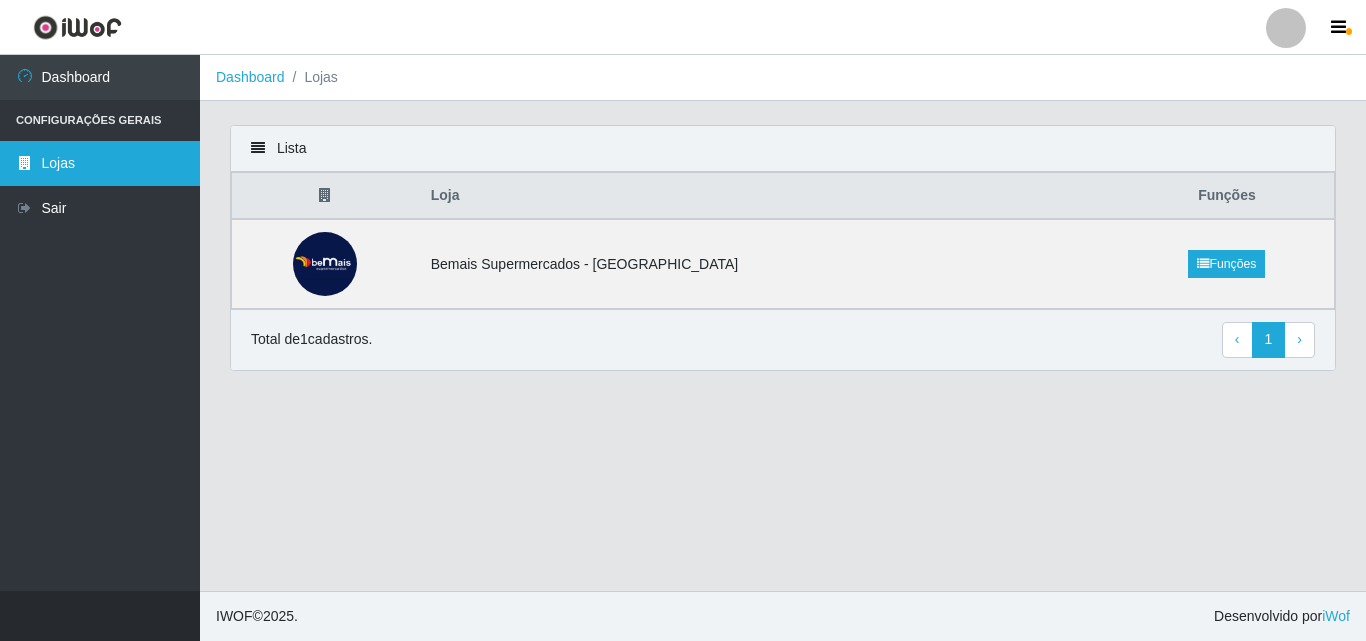
click at [92, 156] on link "Lojas" at bounding box center [100, 163] width 200 height 45
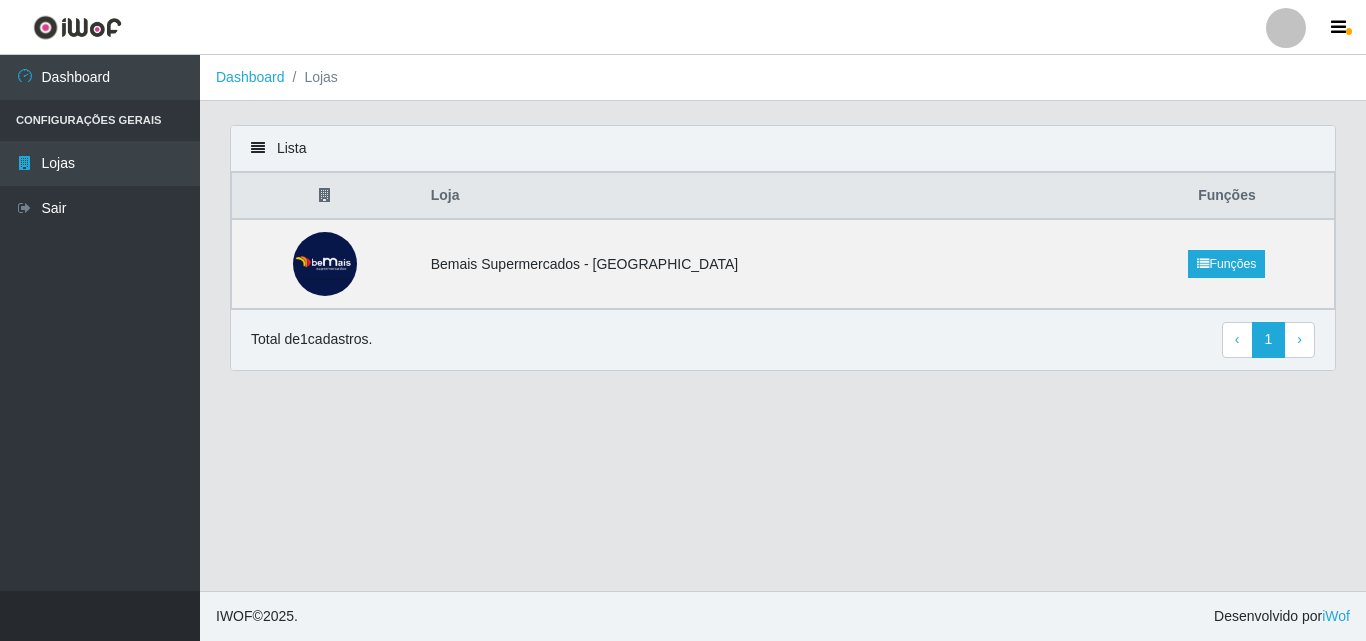
click at [263, 146] on icon at bounding box center [258, 148] width 14 height 14
click at [356, 259] on img at bounding box center [325, 264] width 64 height 64
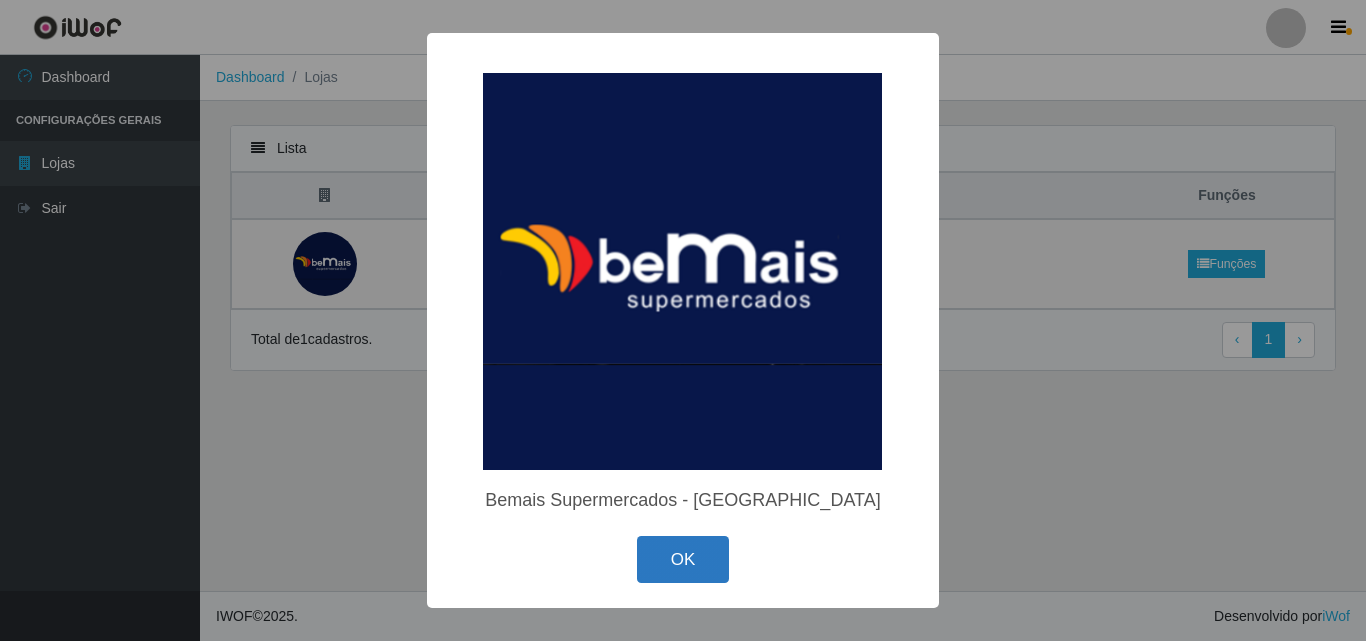
click at [664, 551] on button "OK" at bounding box center [683, 559] width 93 height 47
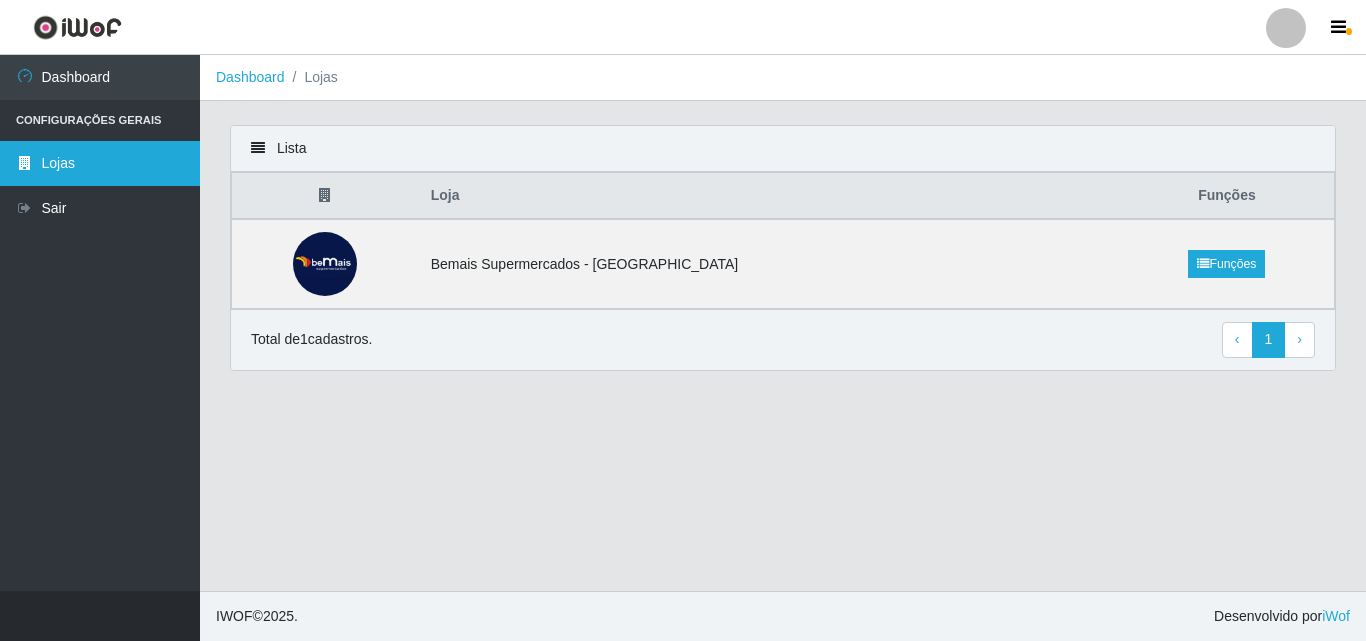
click at [80, 174] on link "Lojas" at bounding box center [100, 163] width 200 height 45
